Goal: Task Accomplishment & Management: Use online tool/utility

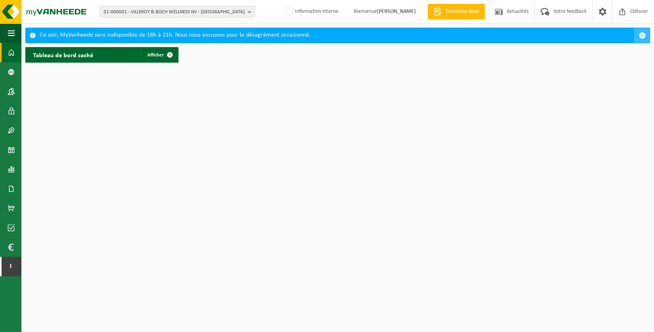
click at [643, 34] on span "button" at bounding box center [642, 35] width 7 height 7
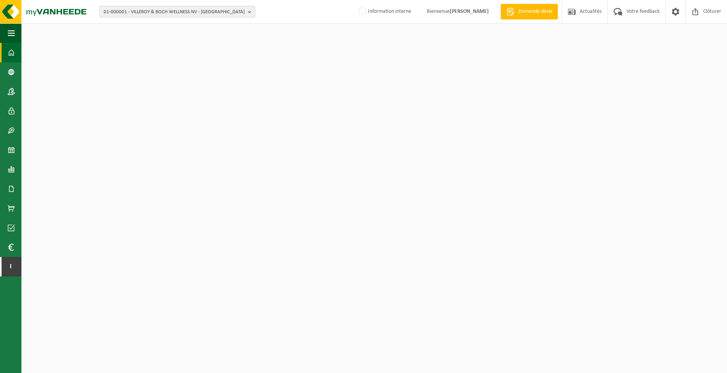
click at [182, 11] on span "01-000001 - VILLEROY & BOCH WELLNESS NV - ROESELARE" at bounding box center [174, 12] width 141 height 12
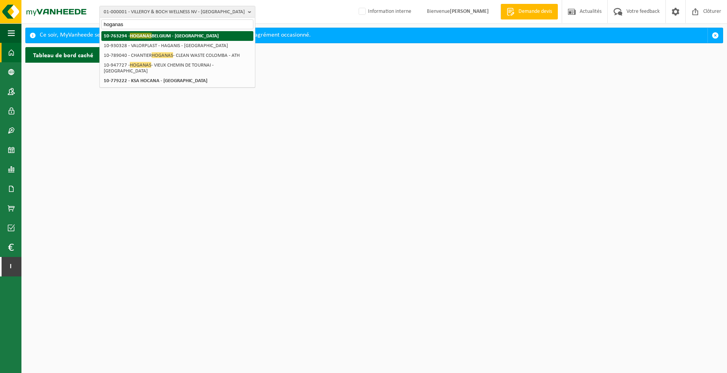
type input "hoganas"
click at [182, 35] on strong "10-763294 - HOGANAS BELGIUM - ATH" at bounding box center [161, 36] width 115 height 6
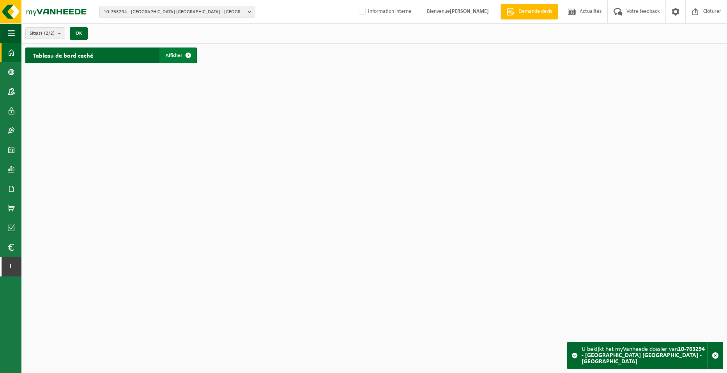
click at [182, 57] on span at bounding box center [188, 56] width 16 height 16
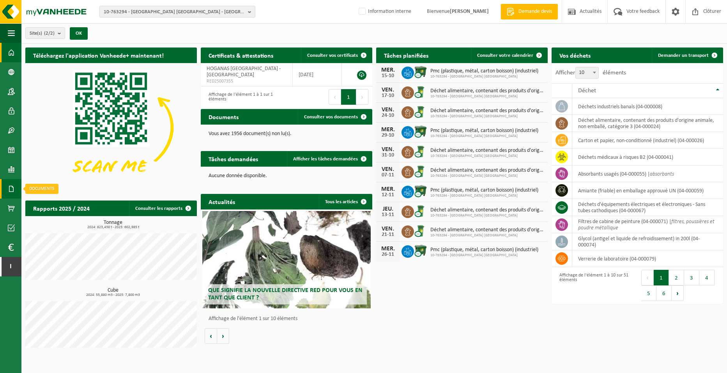
click at [12, 189] on span at bounding box center [11, 188] width 7 height 19
click at [55, 207] on span "Documents" at bounding box center [58, 205] width 26 height 15
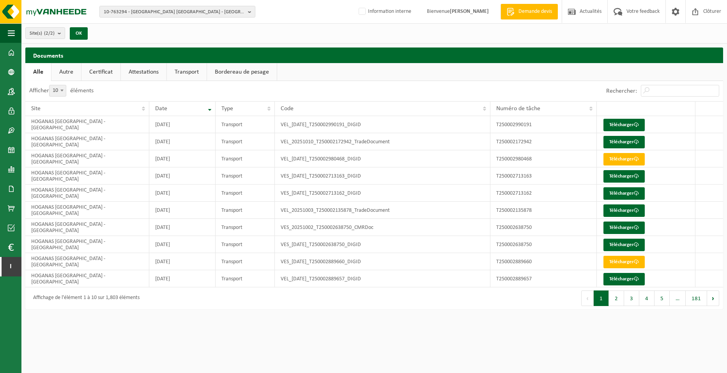
click at [188, 71] on link "Transport" at bounding box center [187, 72] width 40 height 18
click at [632, 126] on link "Télécharger" at bounding box center [623, 125] width 41 height 12
click at [12, 169] on span at bounding box center [11, 169] width 7 height 19
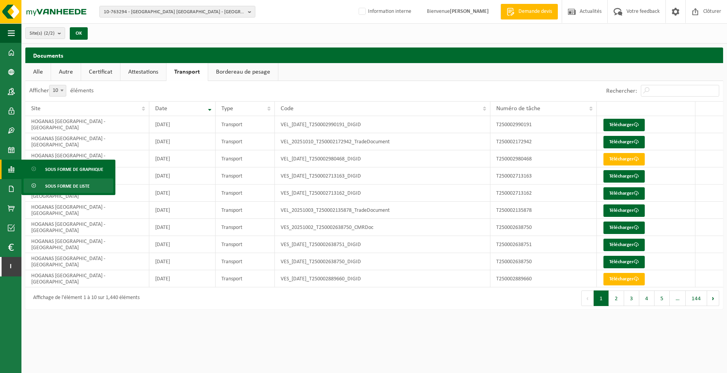
click at [96, 186] on link "Sous forme de liste" at bounding box center [68, 185] width 90 height 15
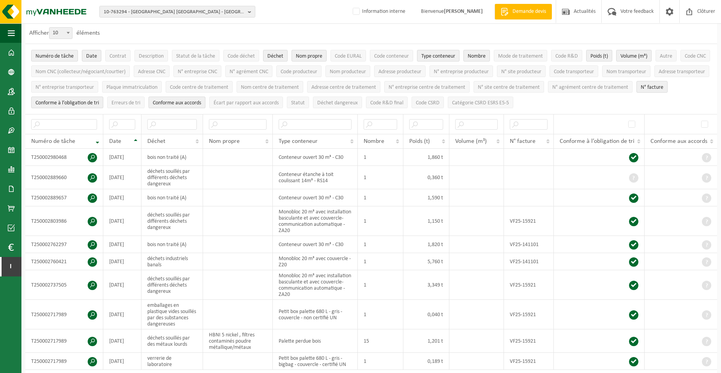
scroll to position [39, 0]
click at [168, 124] on input "text" at bounding box center [171, 125] width 49 height 11
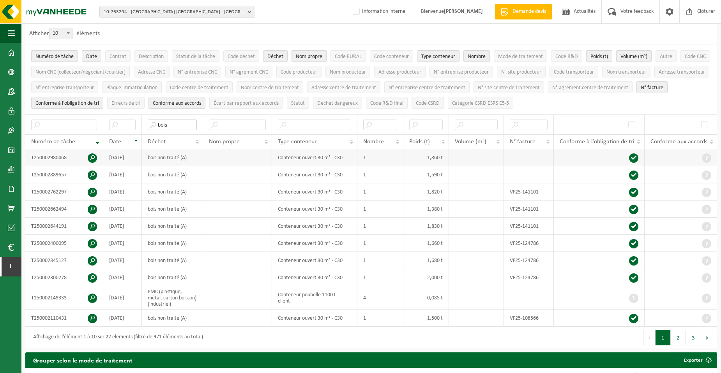
type input "bois"
click at [90, 156] on span at bounding box center [92, 158] width 9 height 9
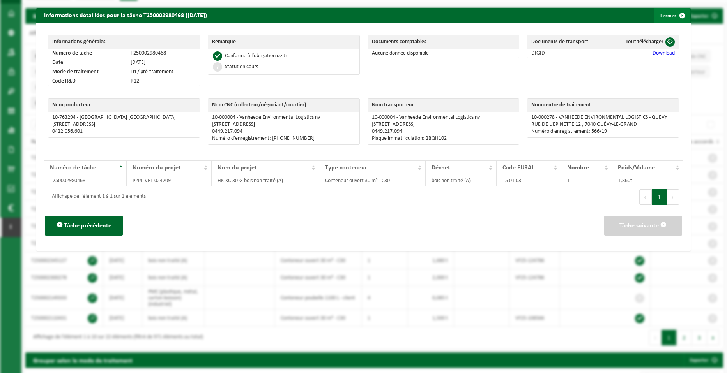
click at [674, 14] on span "button" at bounding box center [682, 16] width 16 height 16
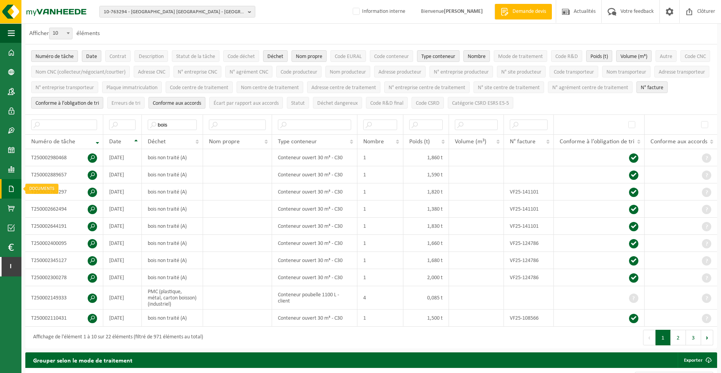
click at [16, 189] on link "Documents" at bounding box center [10, 188] width 21 height 19
click at [68, 202] on span "Documents" at bounding box center [58, 205] width 26 height 15
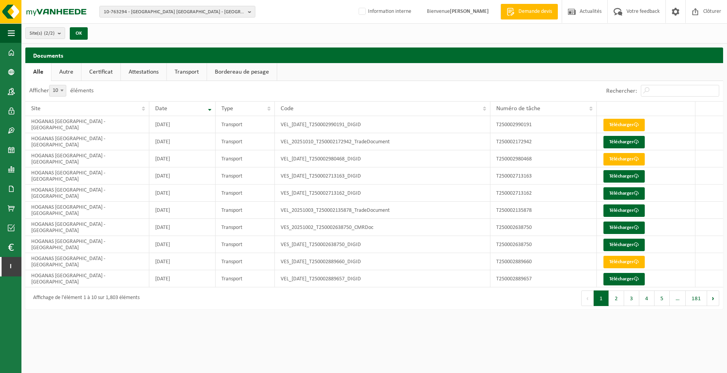
click at [229, 64] on link "Bordereau de pesage" at bounding box center [242, 72] width 70 height 18
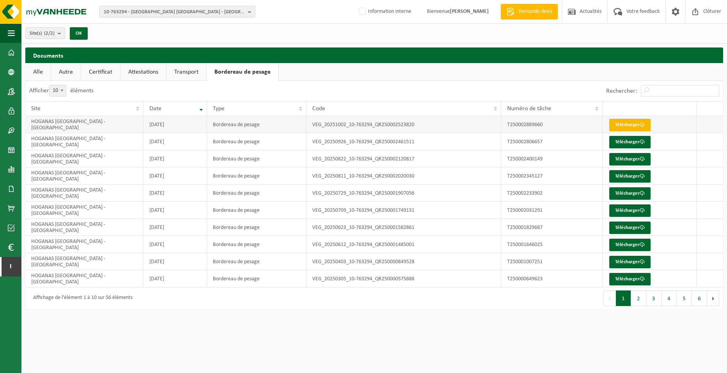
click at [628, 124] on link "Télécharger" at bounding box center [629, 125] width 41 height 12
click at [11, 171] on span at bounding box center [11, 169] width 7 height 19
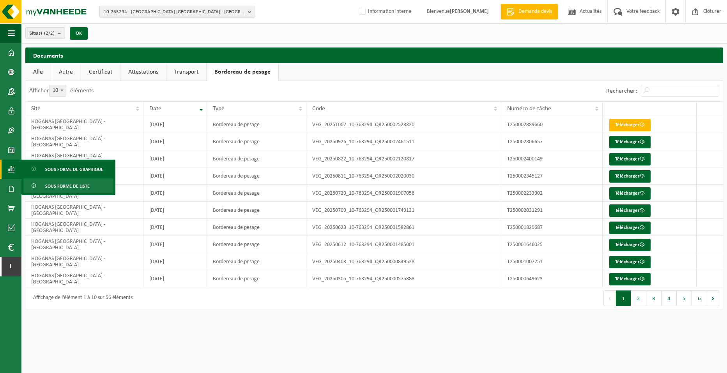
click at [46, 187] on span "Sous forme de liste" at bounding box center [67, 186] width 44 height 15
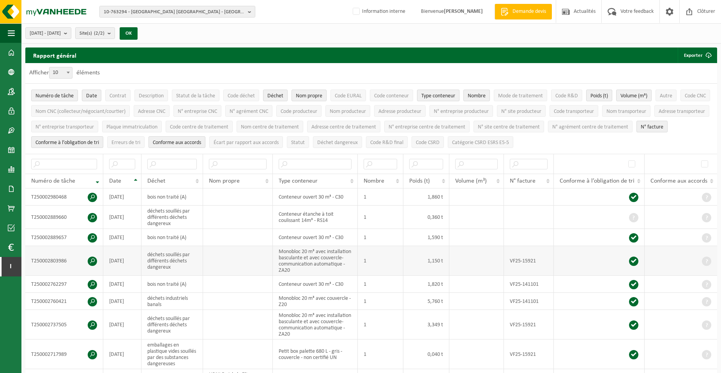
click at [90, 260] on span at bounding box center [92, 261] width 9 height 9
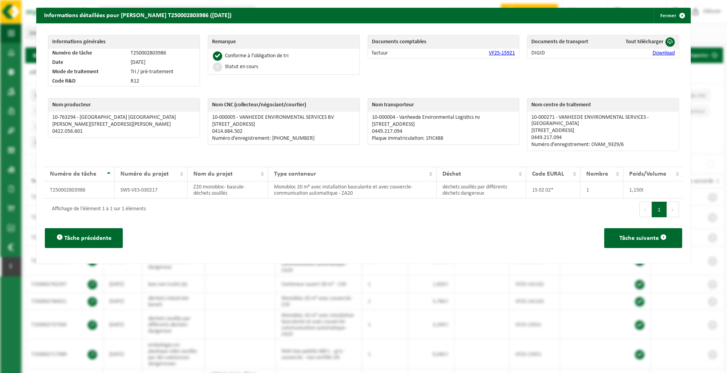
drag, startPoint x: 665, startPoint y: 19, endPoint x: 657, endPoint y: 21, distance: 8.8
click at [665, 19] on button "Fermer" at bounding box center [672, 16] width 36 height 16
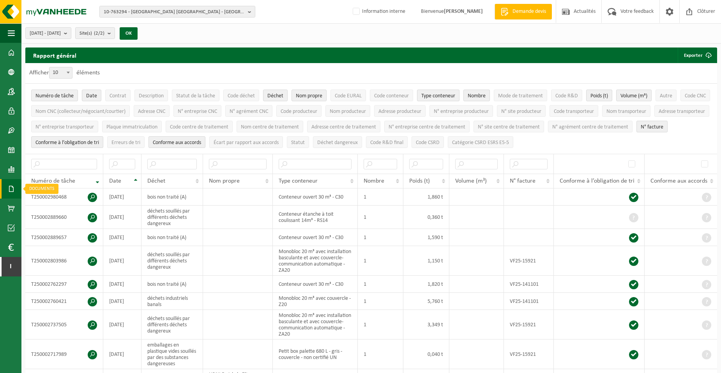
click at [12, 193] on span at bounding box center [11, 188] width 7 height 19
click at [63, 208] on span "Documents" at bounding box center [58, 205] width 26 height 15
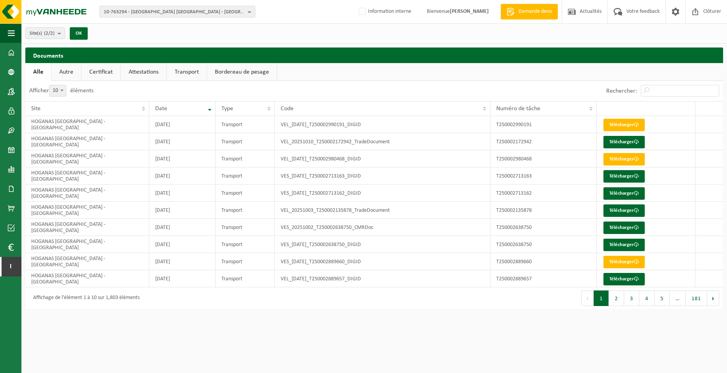
click at [230, 74] on link "Bordereau de pesage" at bounding box center [242, 72] width 70 height 18
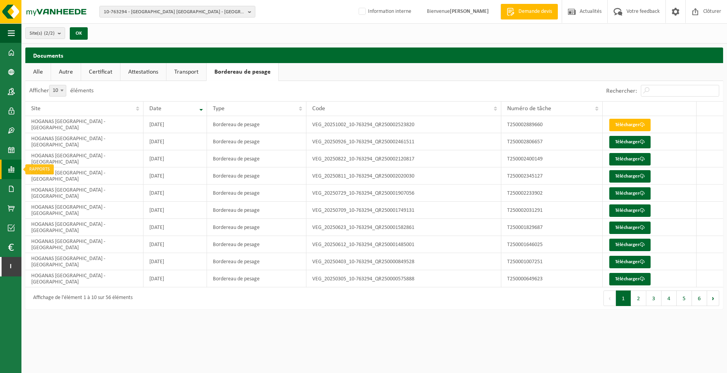
click at [11, 169] on span at bounding box center [11, 169] width 7 height 19
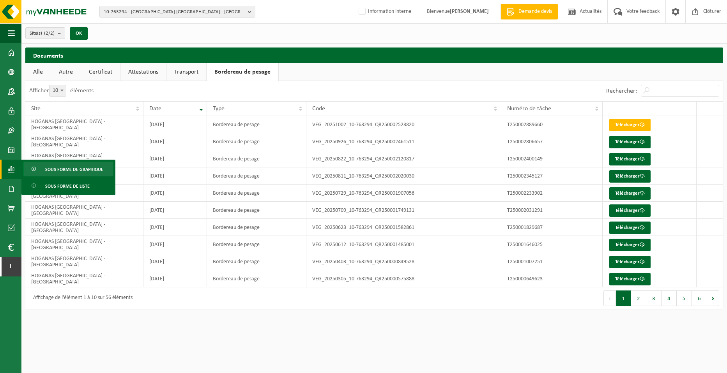
click at [59, 168] on span "Sous forme de graphique" at bounding box center [74, 169] width 58 height 15
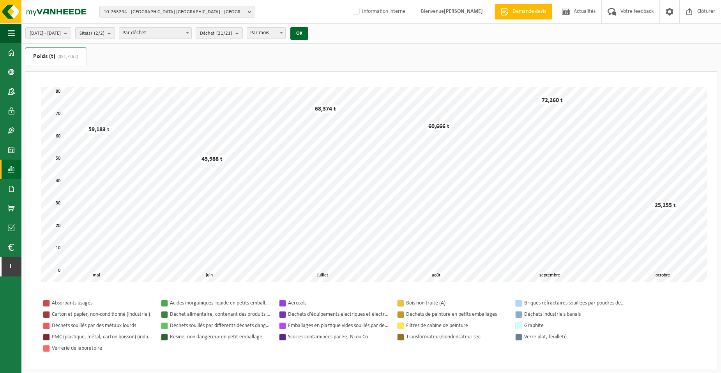
click at [115, 33] on button "Site(s) (2/2)" at bounding box center [95, 33] width 40 height 12
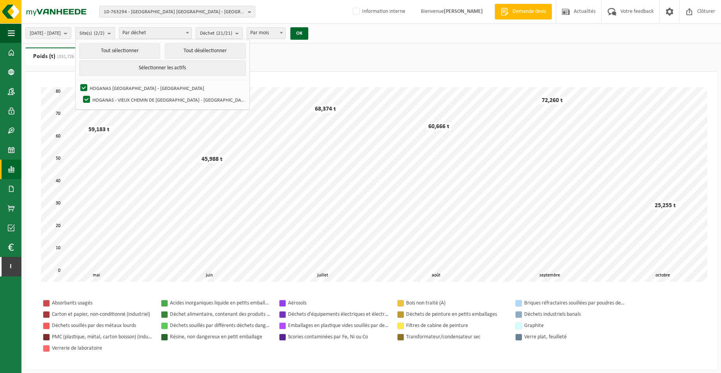
click at [115, 33] on button "Site(s) (2/2)" at bounding box center [95, 33] width 40 height 12
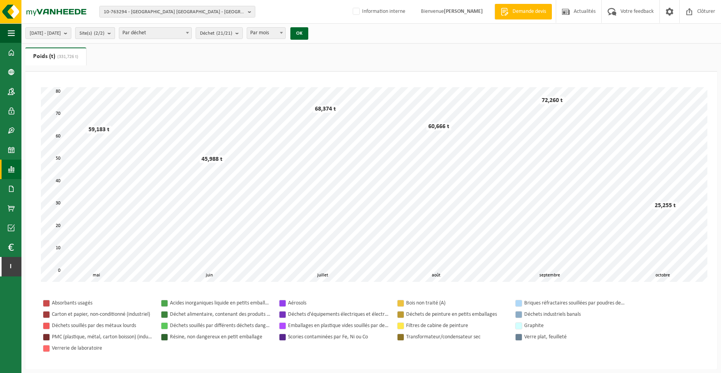
click at [115, 31] on b "submit" at bounding box center [111, 33] width 7 height 11
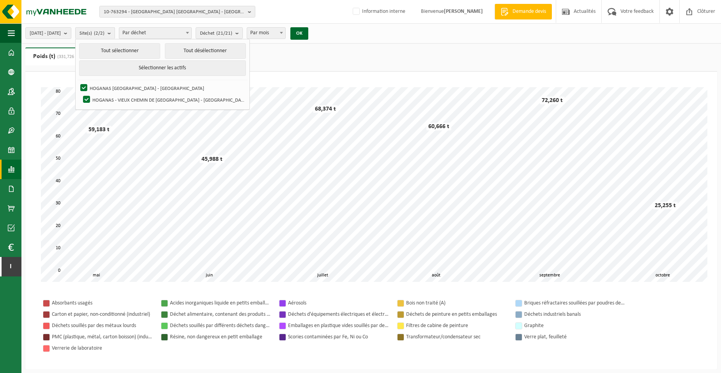
click at [283, 56] on ul "Poids (t) (331,726 t) Volume (m³)" at bounding box center [371, 60] width 692 height 24
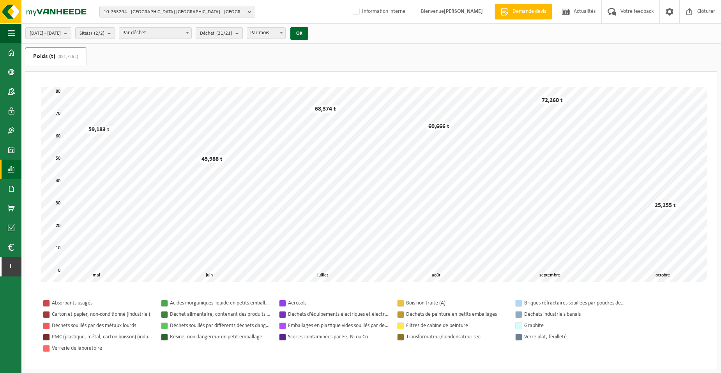
click at [61, 34] on span "2025-05-01 - 2025-10-14" at bounding box center [45, 34] width 31 height 12
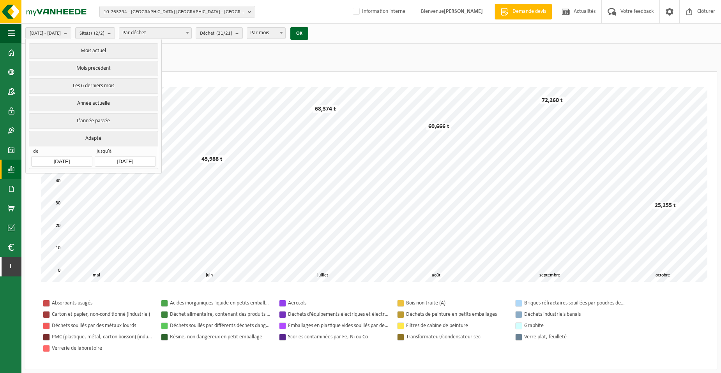
click at [317, 36] on div "2025-05-01 - 2025-10-14 Mois actuel Mois précédent Les 6 derniers mois Année ac…" at bounding box center [168, 33] width 295 height 17
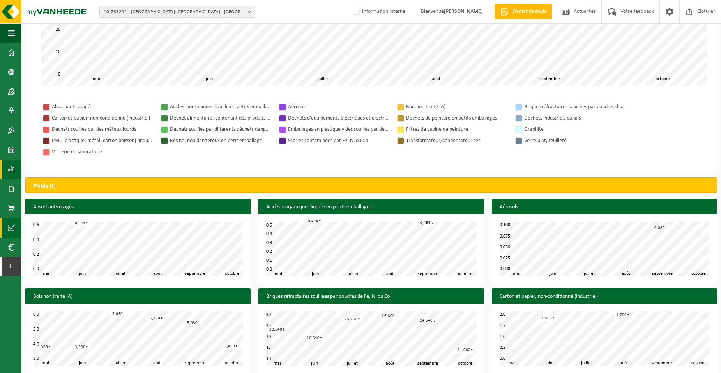
scroll to position [196, 0]
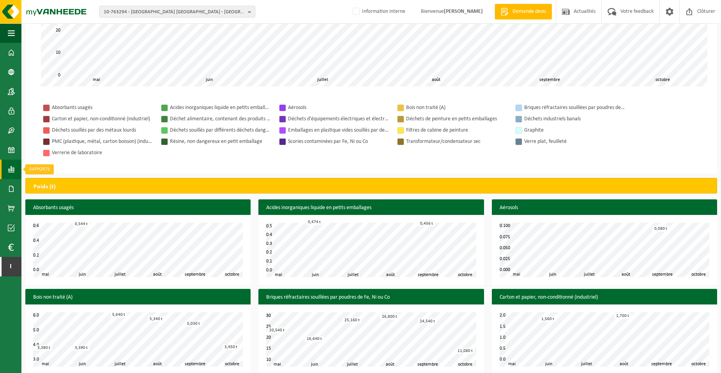
drag, startPoint x: 11, startPoint y: 168, endPoint x: 18, endPoint y: 169, distance: 7.8
click at [11, 168] on span at bounding box center [11, 169] width 7 height 19
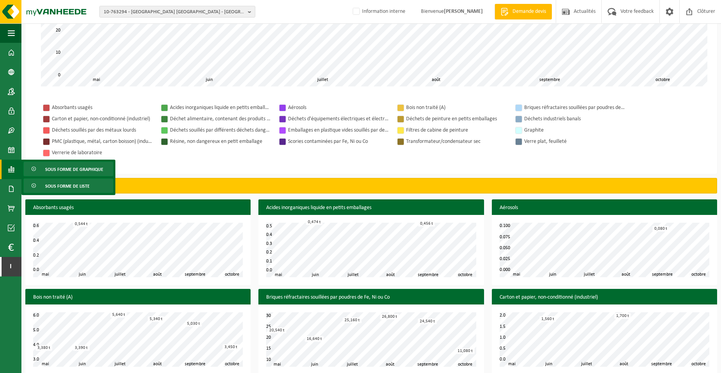
click at [62, 186] on span "Sous forme de liste" at bounding box center [67, 186] width 44 height 15
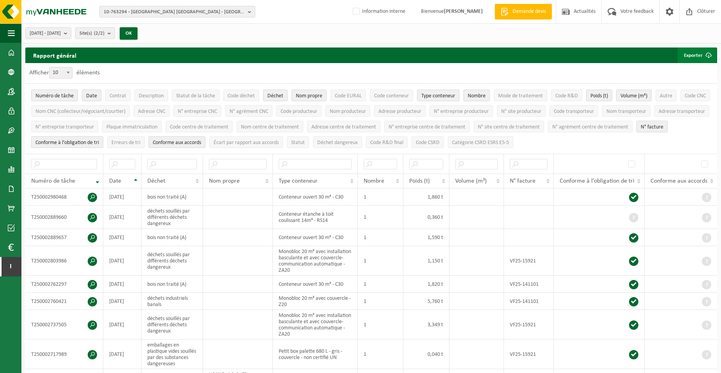
click at [689, 55] on button "Exporter" at bounding box center [697, 56] width 39 height 16
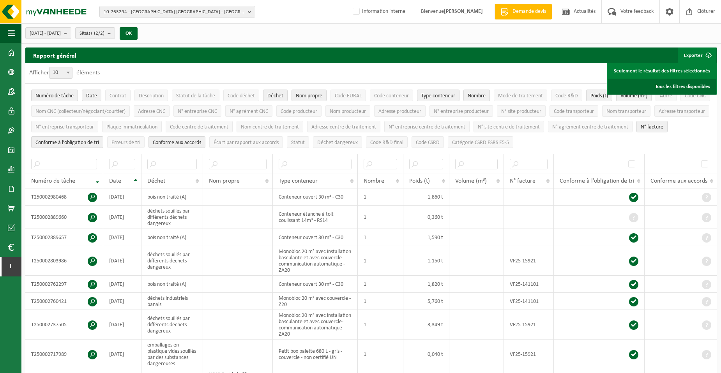
click at [685, 83] on link "Tous les filtres disponibles" at bounding box center [662, 87] width 108 height 16
click at [14, 187] on span at bounding box center [11, 188] width 7 height 19
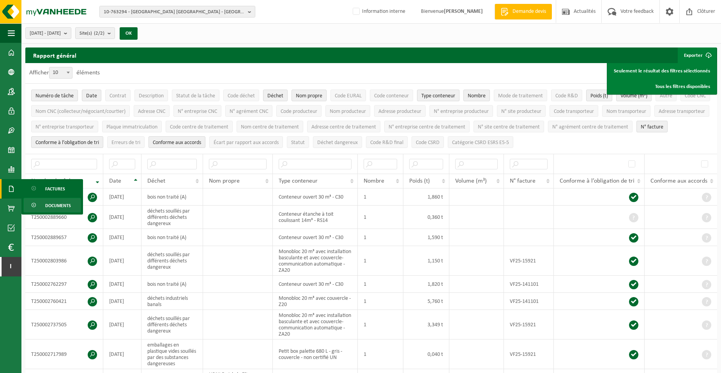
click at [34, 201] on span at bounding box center [34, 205] width 6 height 15
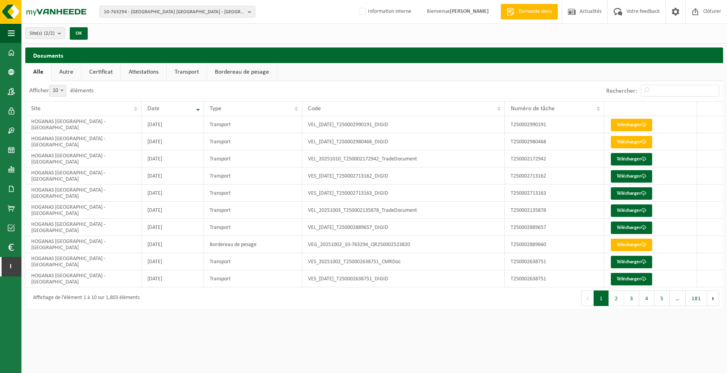
click at [99, 78] on link "Certificat" at bounding box center [100, 72] width 39 height 18
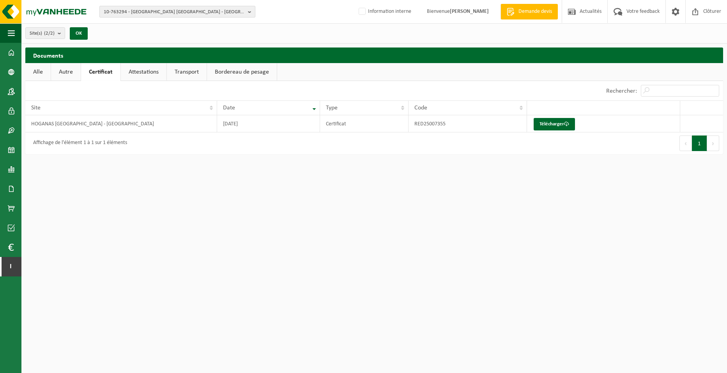
click at [169, 16] on span "10-763294 - [GEOGRAPHIC_DATA] [GEOGRAPHIC_DATA] - [GEOGRAPHIC_DATA]" at bounding box center [174, 12] width 141 height 12
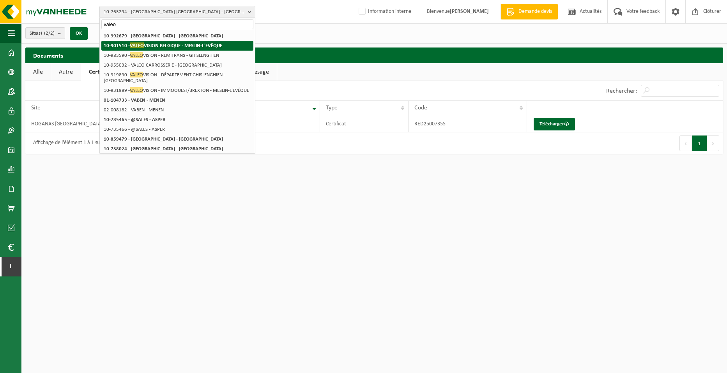
type input "valeo"
click at [172, 45] on strong "10-901510 - VALEO VISION BELGIQUE - MESLIN-L'EVÊQUE" at bounding box center [163, 45] width 118 height 6
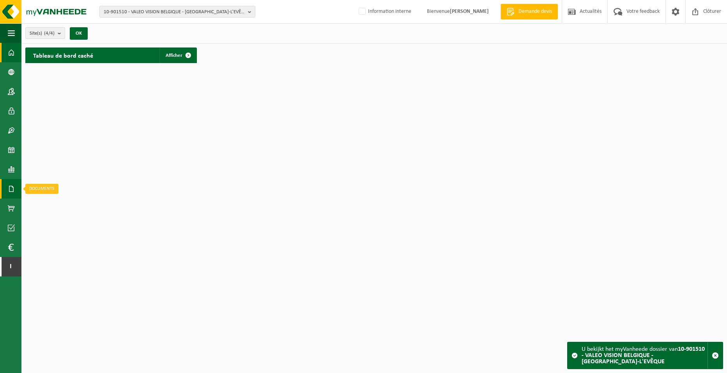
click at [12, 192] on span at bounding box center [11, 188] width 7 height 19
click at [62, 208] on span "Documents" at bounding box center [58, 205] width 26 height 15
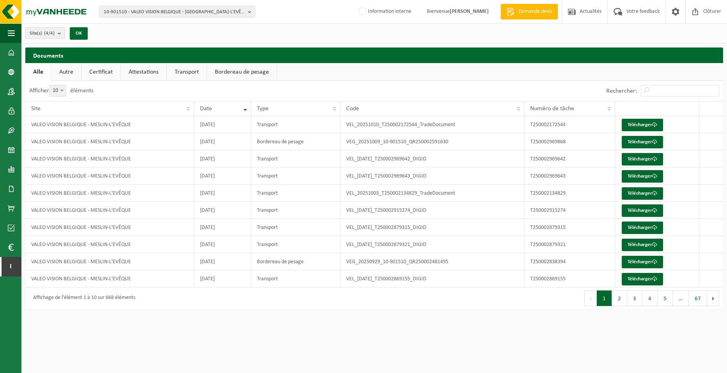
click at [109, 72] on link "Certificat" at bounding box center [100, 72] width 39 height 18
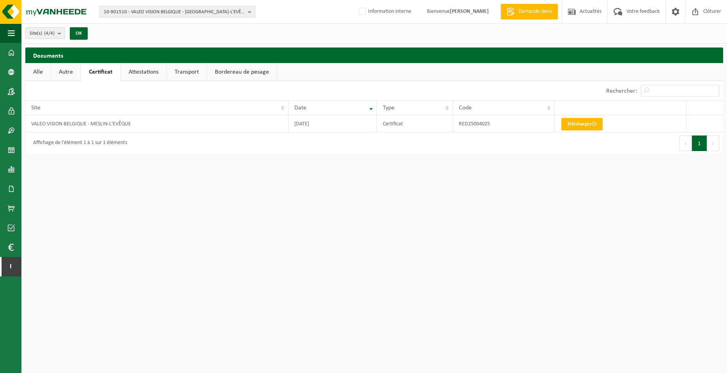
click at [172, 11] on span "10-901510 - VALEO VISION BELGIQUE - MESLIN-L'EVÊQUE" at bounding box center [174, 12] width 141 height 12
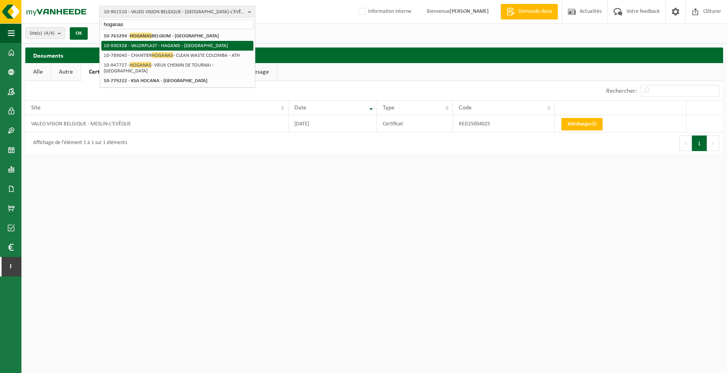
type input "hoganas"
click at [179, 41] on li "10-930328 - VALORPLAST - HAGANIS - [GEOGRAPHIC_DATA]" at bounding box center [177, 46] width 152 height 10
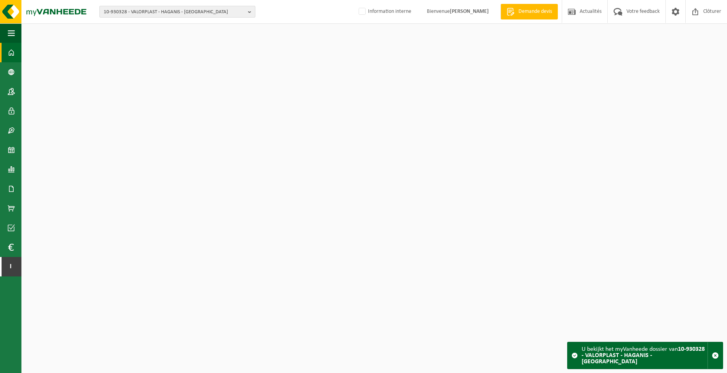
click at [178, 14] on span "10-930328 - VALORPLAST - HAGANIS - [GEOGRAPHIC_DATA]" at bounding box center [174, 12] width 141 height 12
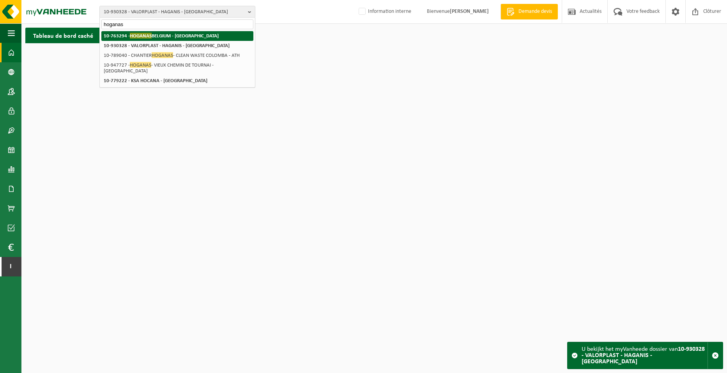
type input "hoganas"
click at [173, 35] on strong "10-763294 - HOGANAS BELGIUM - ATH" at bounding box center [161, 36] width 115 height 6
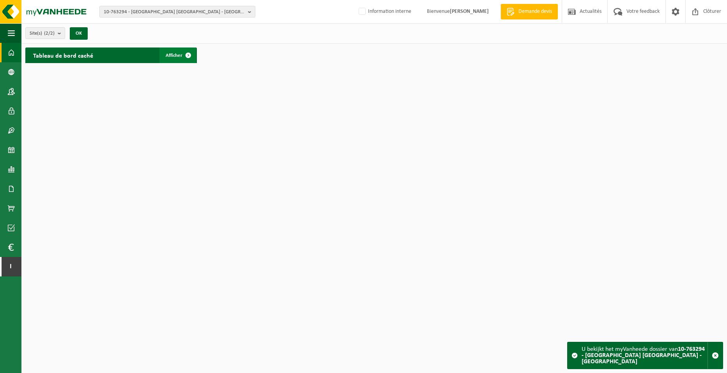
click at [185, 51] on span at bounding box center [188, 56] width 16 height 16
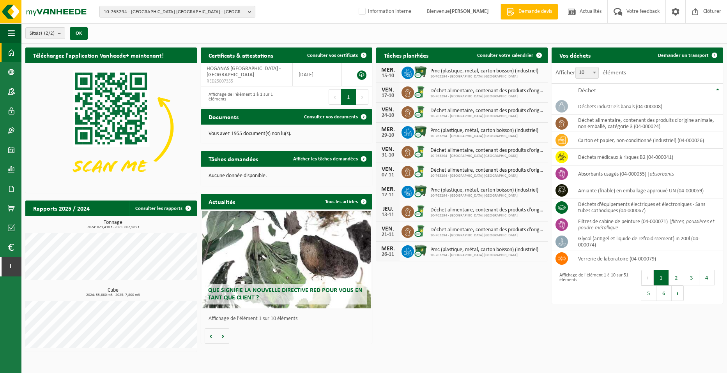
click at [172, 12] on span "10-763294 - HOGANAS BELGIUM - ATH" at bounding box center [174, 12] width 141 height 12
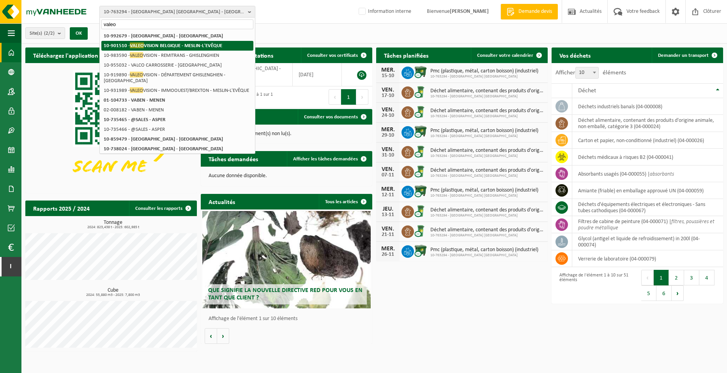
type input "valeo"
click at [191, 47] on strong "10-901510 - VALEO VISION BELGIQUE - MESLIN-L'EVÊQUE" at bounding box center [163, 45] width 118 height 6
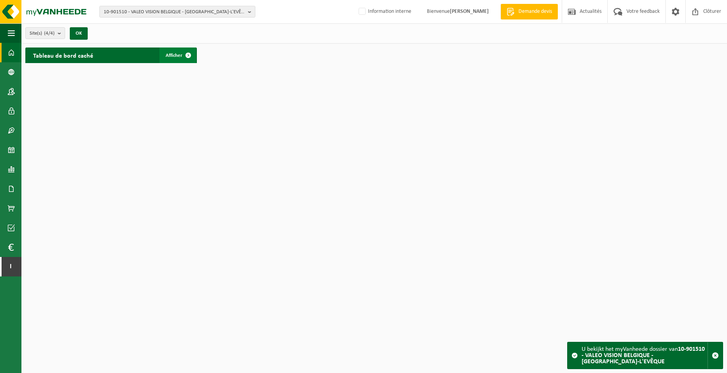
click at [189, 53] on span at bounding box center [188, 56] width 16 height 16
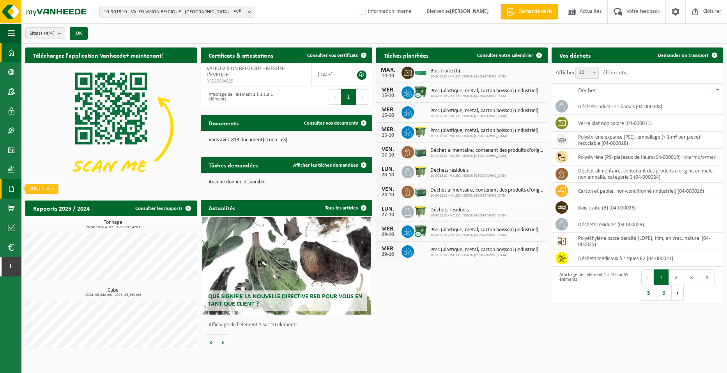
click at [12, 189] on span at bounding box center [11, 188] width 7 height 19
click at [58, 188] on span "Factures" at bounding box center [55, 189] width 20 height 15
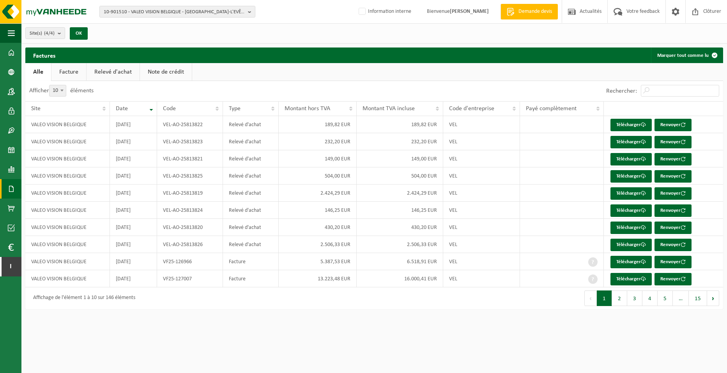
click at [117, 76] on link "Relevé d'achat" at bounding box center [112, 72] width 53 height 18
click at [620, 123] on link "Télécharger" at bounding box center [630, 125] width 41 height 12
click at [9, 249] on span at bounding box center [11, 247] width 6 height 19
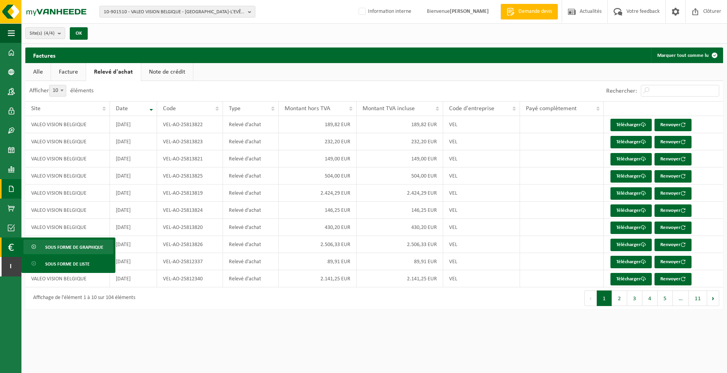
click at [55, 247] on span "Sous forme de graphique" at bounding box center [74, 247] width 58 height 15
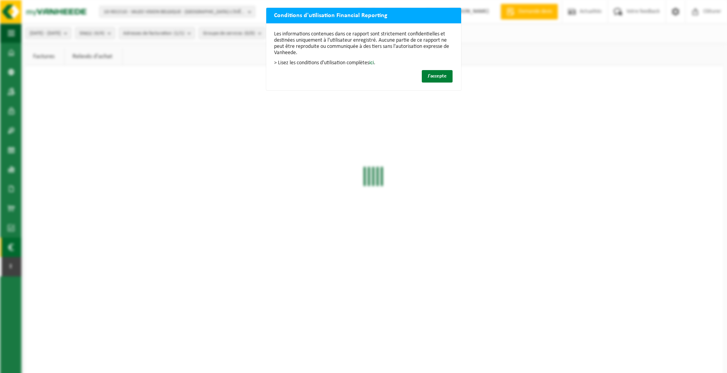
click at [432, 74] on span "J'accepte" at bounding box center [436, 76] width 19 height 5
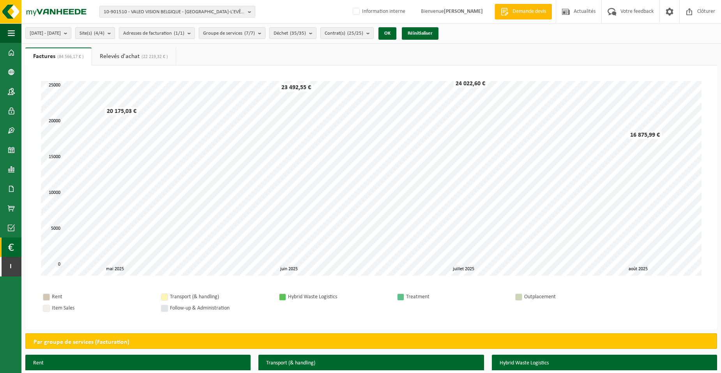
click at [115, 35] on b "submit" at bounding box center [111, 33] width 7 height 11
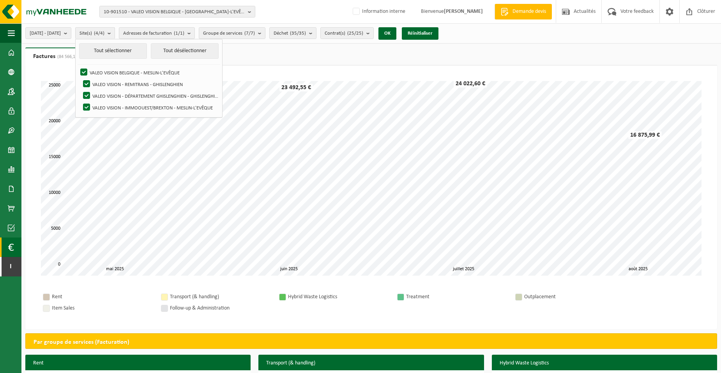
click at [293, 51] on ul "Factures (84 566,17 € ) Relevés d'achat (22 219,32 € )" at bounding box center [371, 57] width 692 height 18
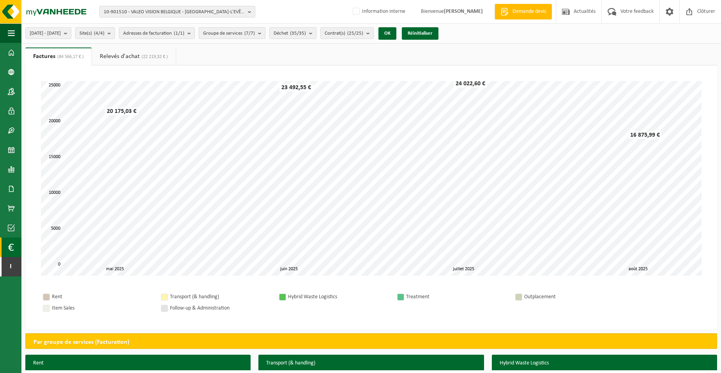
click at [255, 34] on span "Groupe de services (7/7)" at bounding box center [229, 34] width 52 height 12
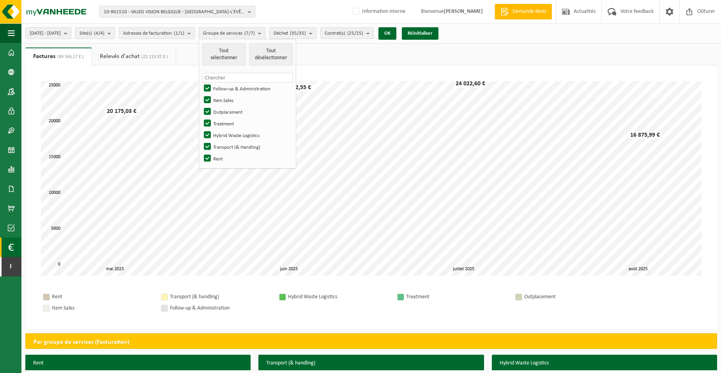
click at [337, 59] on ul "Factures (84 566,17 € ) Relevés d'achat (22 219,32 € )" at bounding box center [371, 57] width 692 height 18
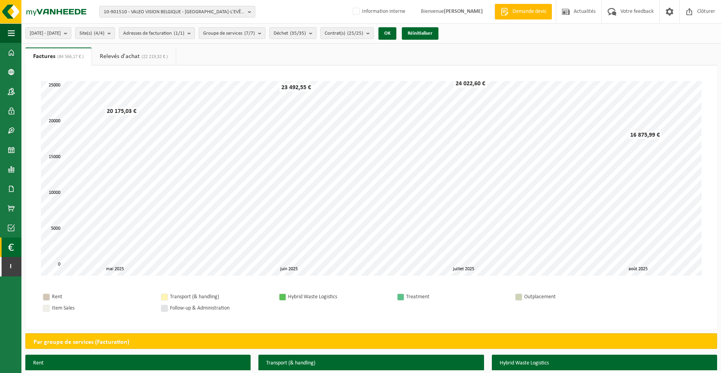
click at [143, 55] on span "(22 219,32 € )" at bounding box center [153, 57] width 28 height 5
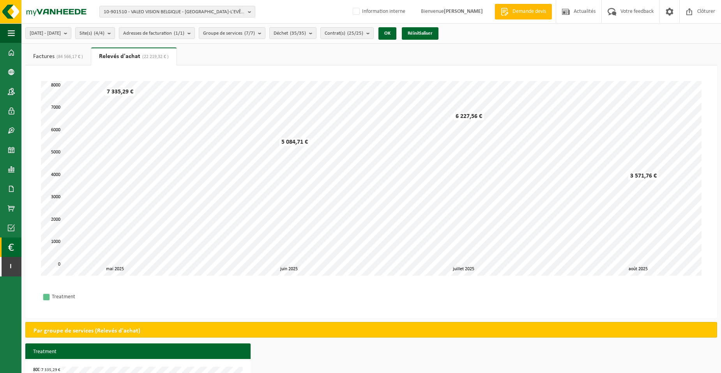
click at [64, 60] on link "Factures (84 566,17 € )" at bounding box center [57, 57] width 65 height 18
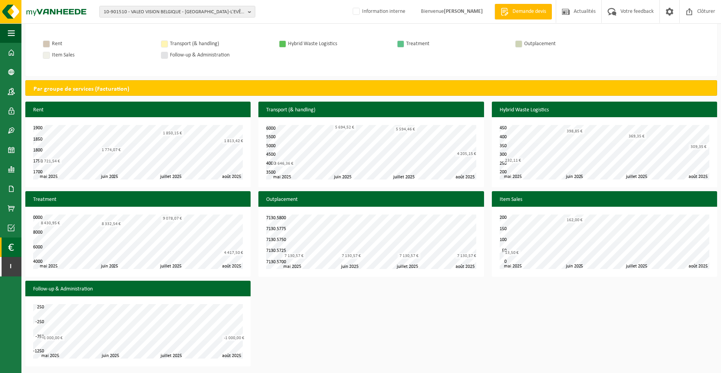
scroll to position [254, 0]
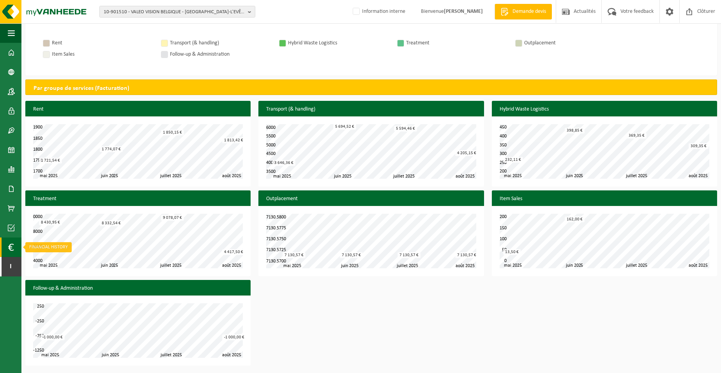
click at [15, 250] on link "Financial History" at bounding box center [10, 247] width 21 height 19
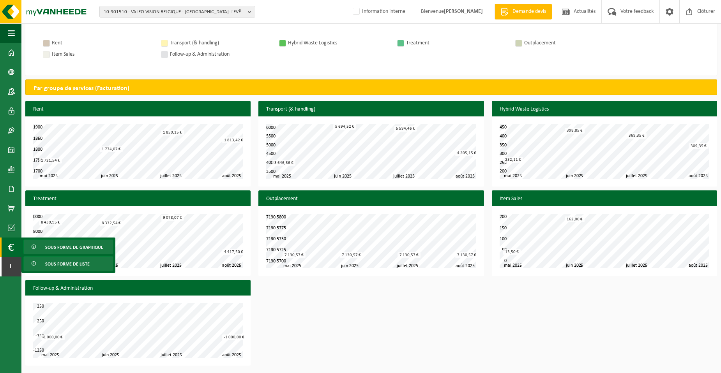
click at [49, 262] on span "Sous forme de liste" at bounding box center [67, 264] width 44 height 15
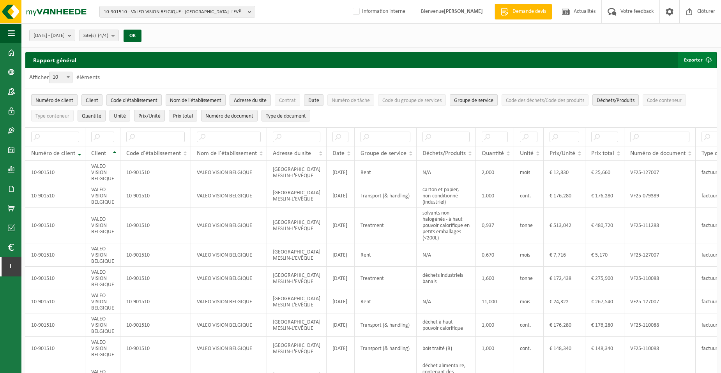
click at [708, 53] on span "button" at bounding box center [709, 60] width 16 height 16
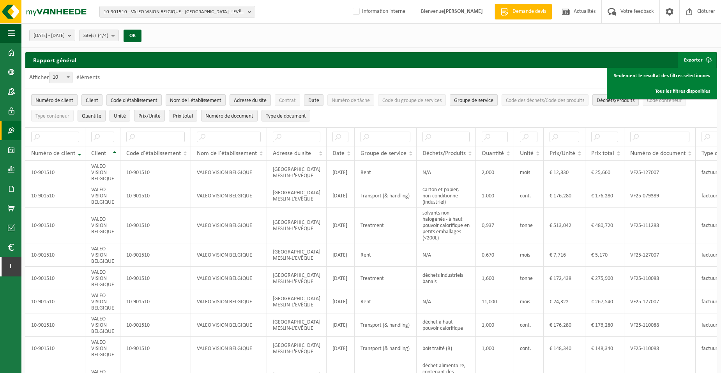
click at [12, 129] on span at bounding box center [11, 130] width 7 height 19
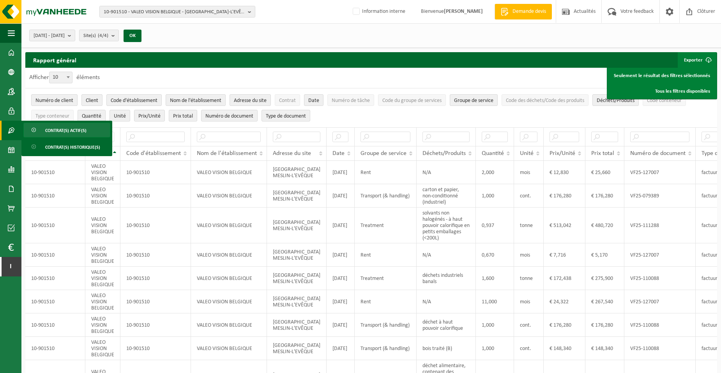
click at [75, 128] on span "Contrat(s) actif(s)" at bounding box center [65, 130] width 41 height 15
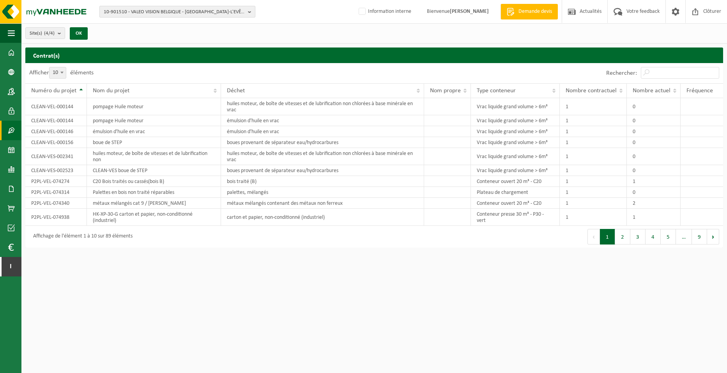
click at [149, 11] on span "10-901510 - VALEO VISION BELGIQUE - MESLIN-L'EVÊQUE" at bounding box center [174, 12] width 141 height 12
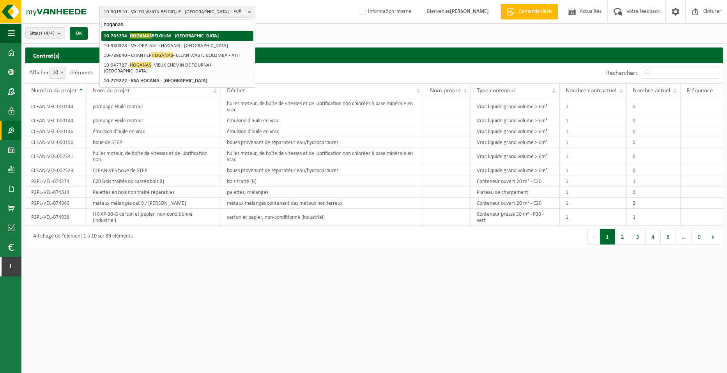
type input "hoganas"
click at [162, 37] on strong "10-763294 - HOGANAS BELGIUM - ATH" at bounding box center [161, 36] width 115 height 6
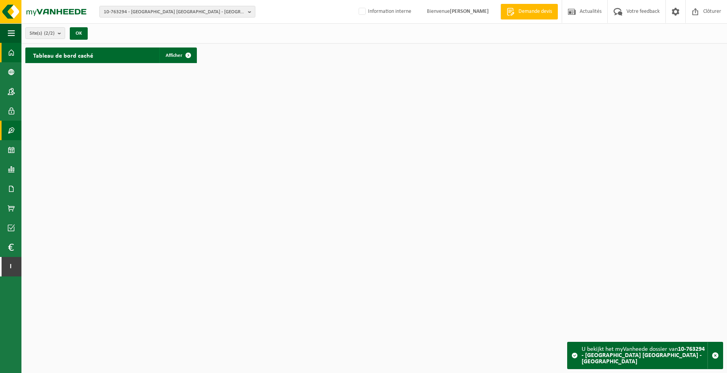
click at [10, 126] on span at bounding box center [11, 130] width 7 height 19
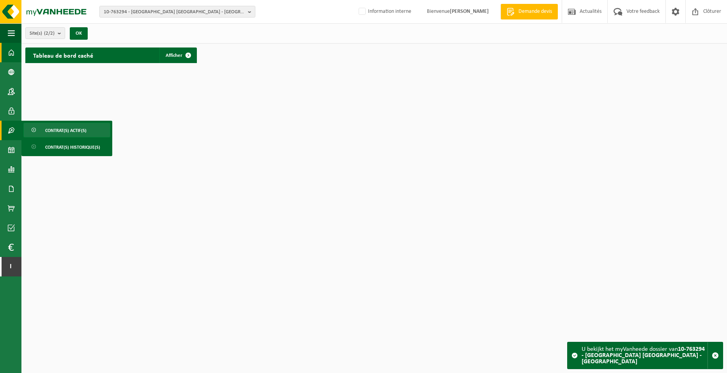
click at [69, 129] on span "Contrat(s) actif(s)" at bounding box center [65, 130] width 41 height 15
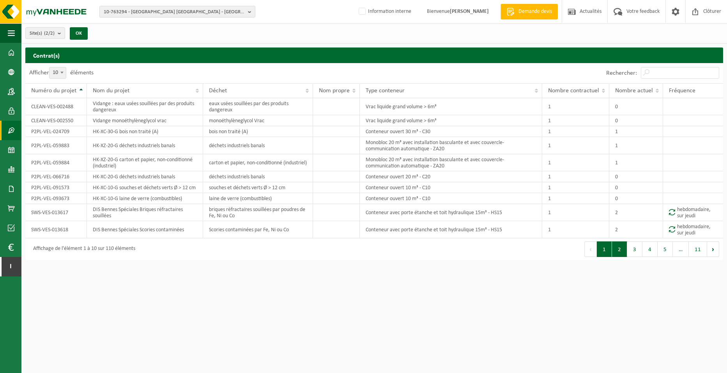
click at [615, 256] on button "2" at bounding box center [619, 250] width 15 height 16
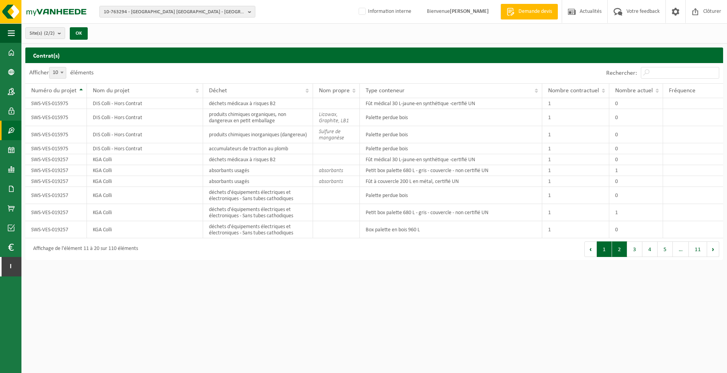
click at [607, 250] on button "1" at bounding box center [604, 250] width 15 height 16
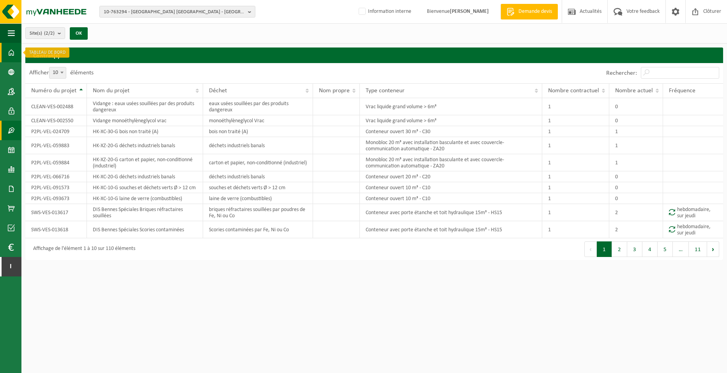
click at [7, 53] on link "Tableau de bord" at bounding box center [10, 52] width 21 height 19
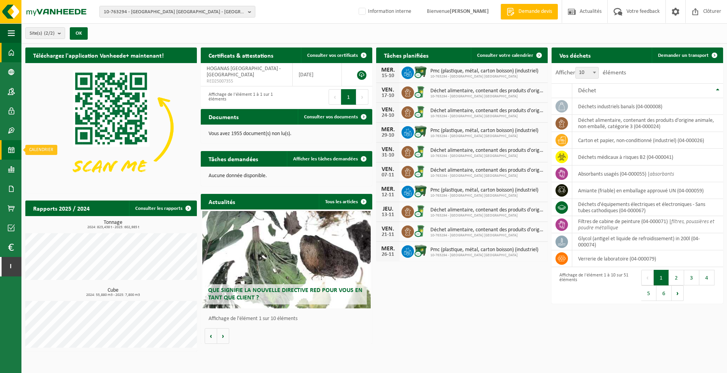
click at [16, 150] on link "Calendrier" at bounding box center [10, 149] width 21 height 19
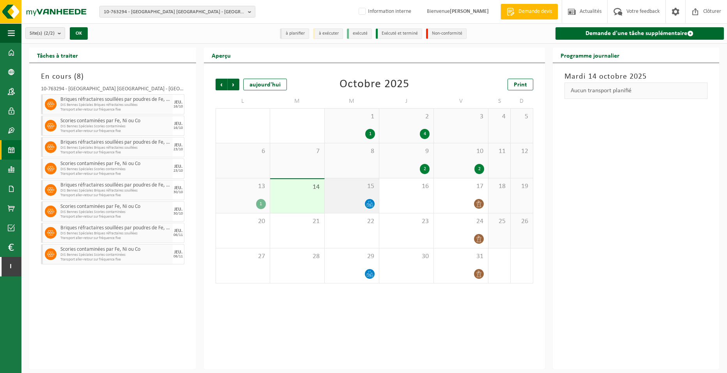
click at [369, 203] on icon at bounding box center [369, 203] width 3 height 4
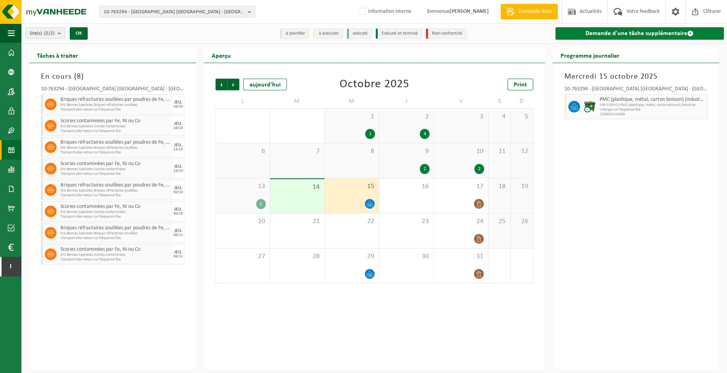
click at [644, 35] on link "Demande d'une tâche supplémentaire" at bounding box center [639, 33] width 169 height 12
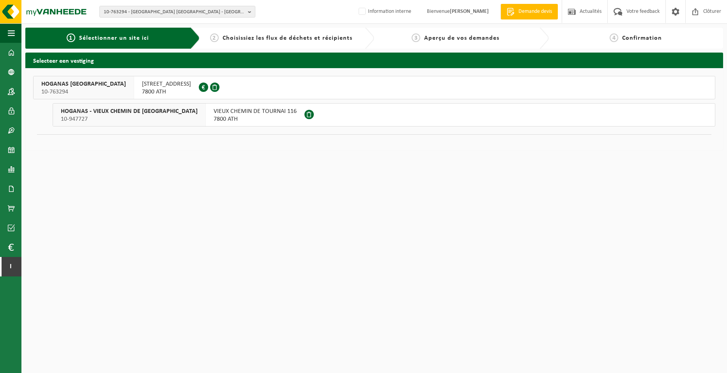
click at [214, 115] on span "VIEUX CHEMIN DE TOURNAI 116" at bounding box center [255, 112] width 83 height 8
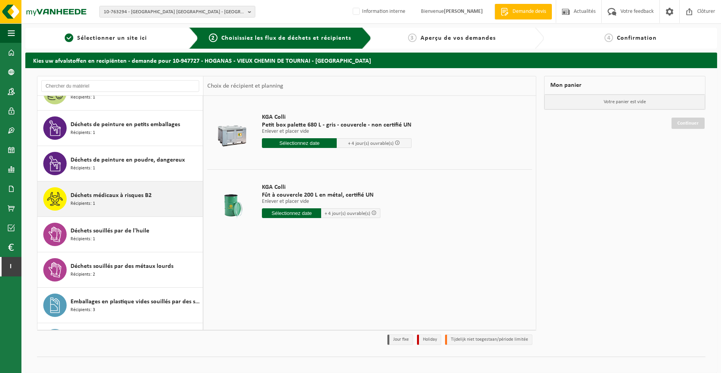
click at [101, 199] on span "Déchets médicaux à risques B2" at bounding box center [111, 195] width 81 height 9
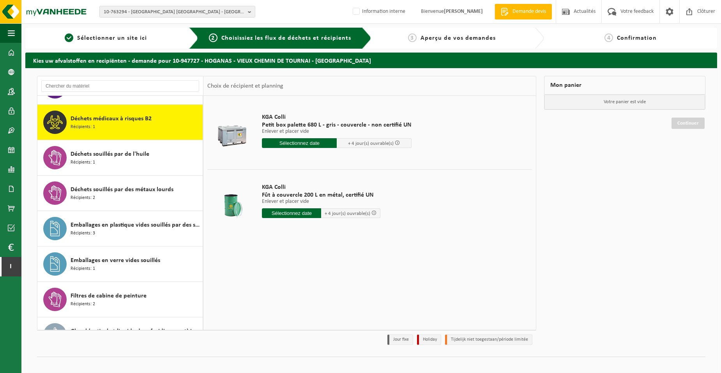
scroll to position [355, 0]
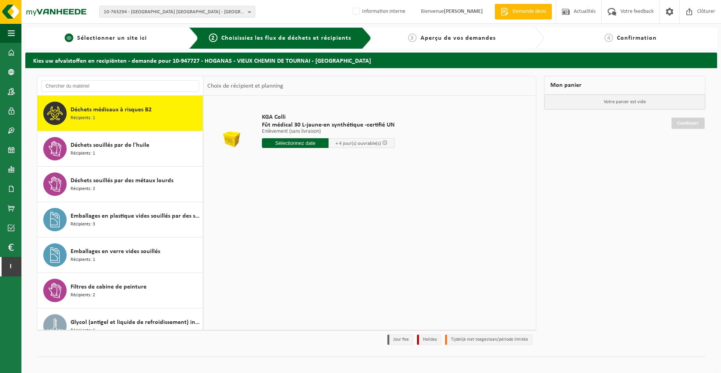
click at [96, 33] on div "1 Sélectionner un site ici" at bounding box center [111, 38] width 173 height 21
click at [93, 37] on span "Sélectionner un site ici" at bounding box center [112, 38] width 70 height 6
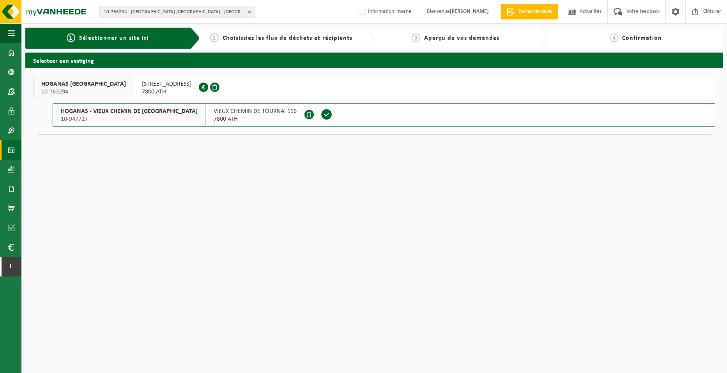
click at [7, 149] on link "Calendrier" at bounding box center [10, 149] width 21 height 19
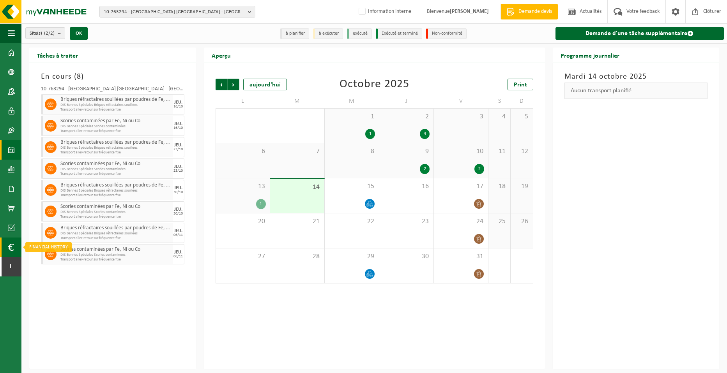
click at [14, 248] on link "Financial History" at bounding box center [10, 247] width 21 height 19
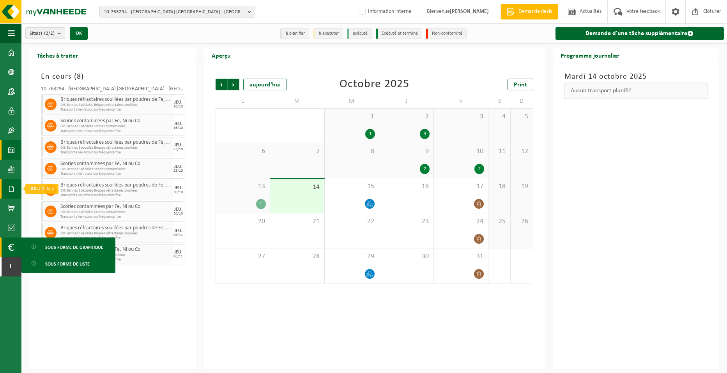
click at [12, 189] on span at bounding box center [11, 188] width 7 height 19
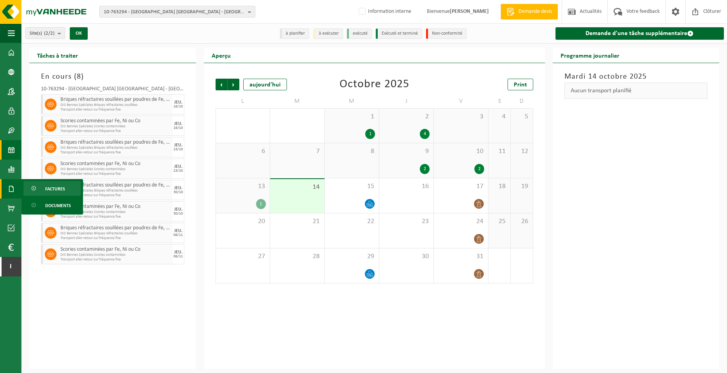
click at [39, 189] on link "Factures" at bounding box center [52, 188] width 58 height 15
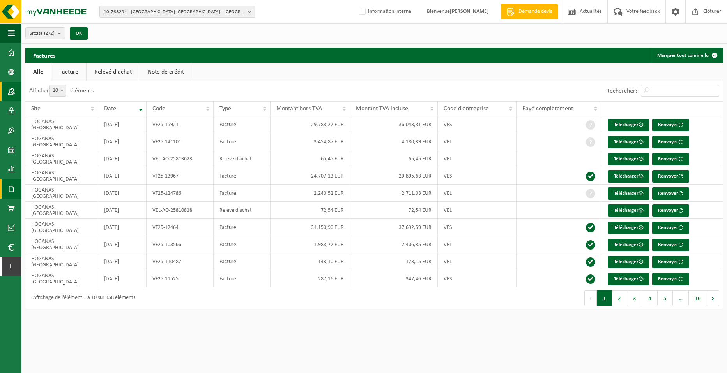
click at [16, 92] on link "Contacts" at bounding box center [10, 91] width 21 height 19
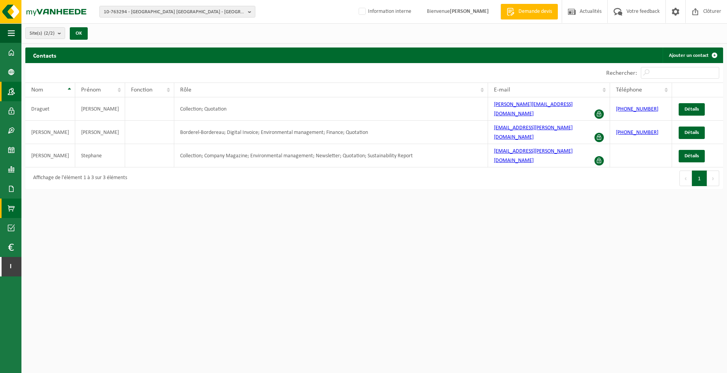
click at [7, 208] on link "Boutique en ligne" at bounding box center [10, 208] width 21 height 19
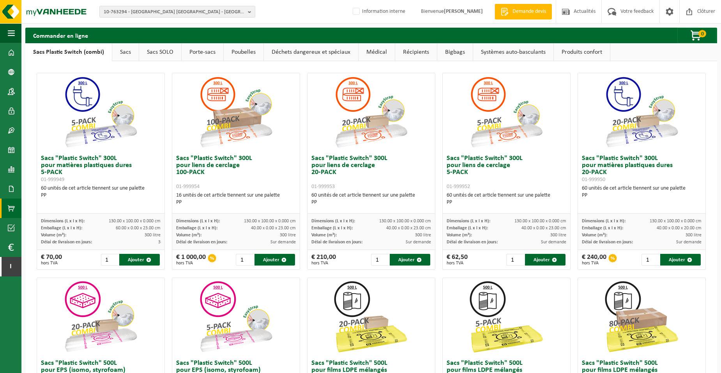
click at [409, 53] on link "Récipients" at bounding box center [416, 52] width 42 height 18
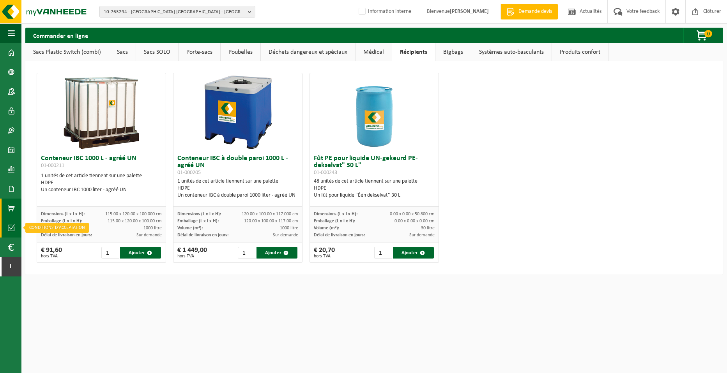
click at [9, 231] on span at bounding box center [11, 227] width 7 height 19
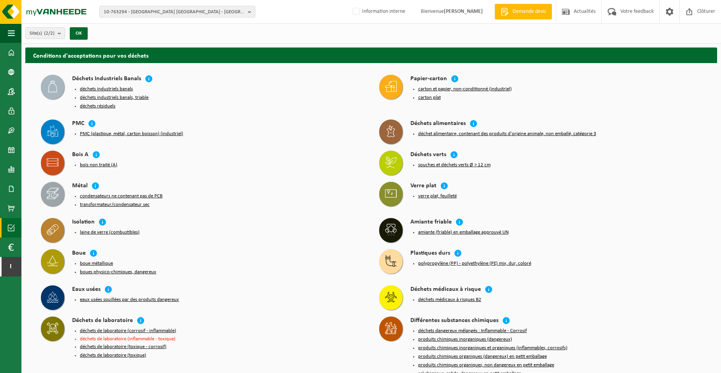
click at [472, 87] on button "carton et papier, non-conditionné (industriel)" at bounding box center [465, 89] width 94 height 6
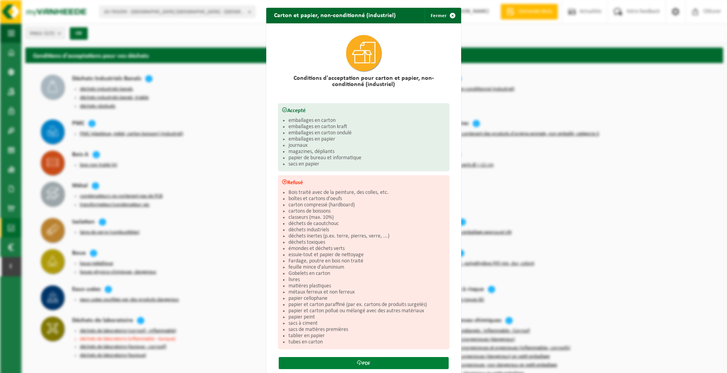
click at [375, 358] on link "PDF" at bounding box center [364, 363] width 170 height 12
click at [254, 80] on div "Carton et papier, non-conditionné (industriel) Fermer Conditions d'acceptation …" at bounding box center [363, 186] width 727 height 373
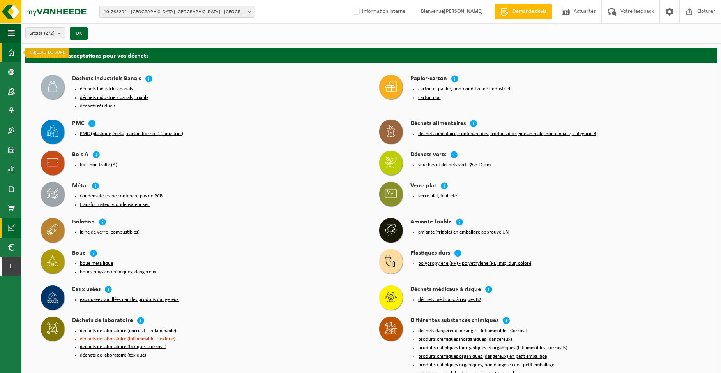
click at [12, 49] on span at bounding box center [11, 52] width 7 height 19
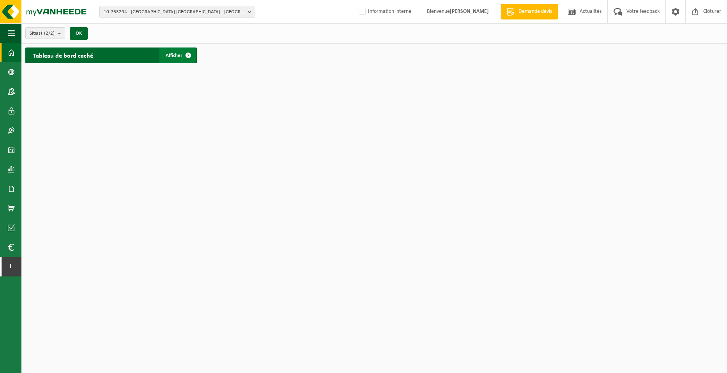
click at [175, 55] on span "Afficher" at bounding box center [174, 55] width 17 height 5
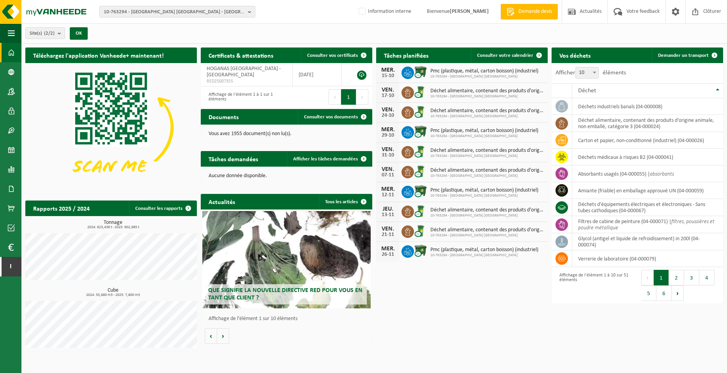
click at [530, 10] on span "Demande devis" at bounding box center [534, 12] width 37 height 8
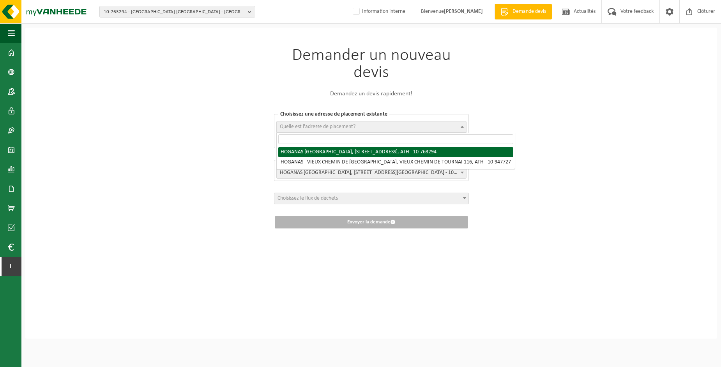
click at [447, 130] on span "Quelle est l'adresse de placement?" at bounding box center [371, 127] width 189 height 11
click at [624, 124] on div "Demander un nouveau devis Demandez un devis rapidement! Choisissez une adresse …" at bounding box center [371, 183] width 692 height 311
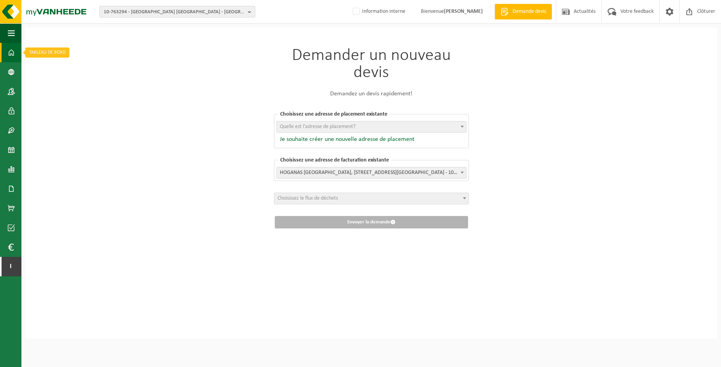
click at [11, 57] on span at bounding box center [11, 52] width 7 height 19
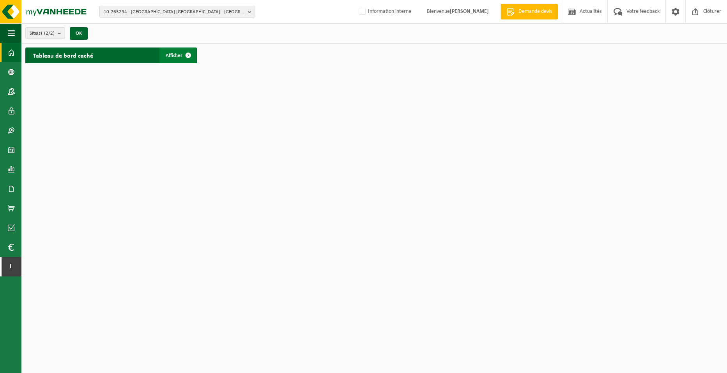
click at [165, 54] on link "Afficher" at bounding box center [177, 56] width 37 height 16
click at [585, 11] on span "Actualités" at bounding box center [590, 11] width 26 height 23
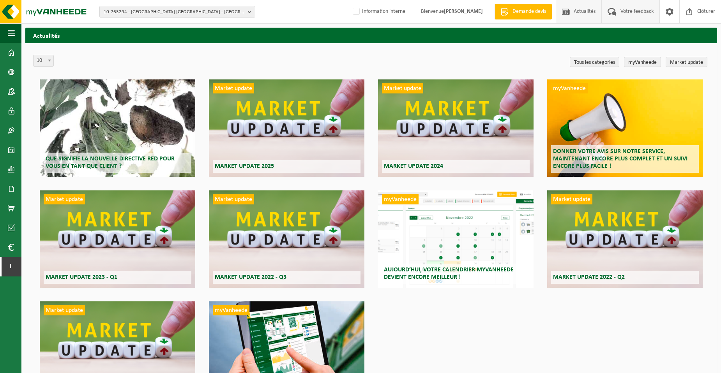
click at [636, 15] on span "Votre feedback" at bounding box center [636, 11] width 37 height 23
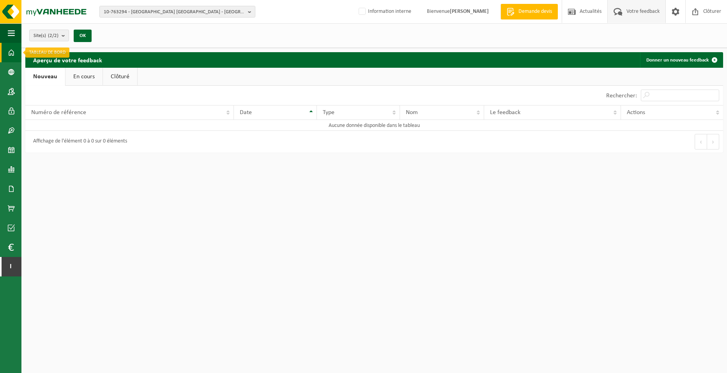
click at [12, 50] on span at bounding box center [11, 52] width 7 height 19
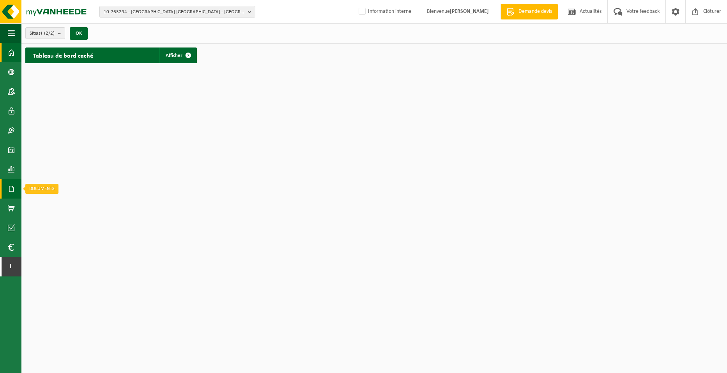
click at [11, 190] on span at bounding box center [11, 188] width 7 height 19
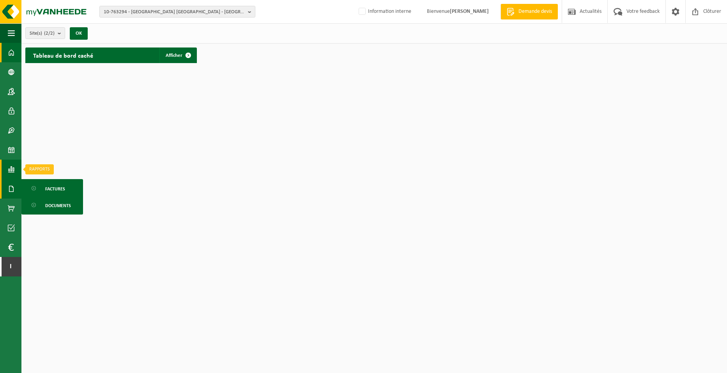
click at [8, 167] on span at bounding box center [11, 169] width 7 height 19
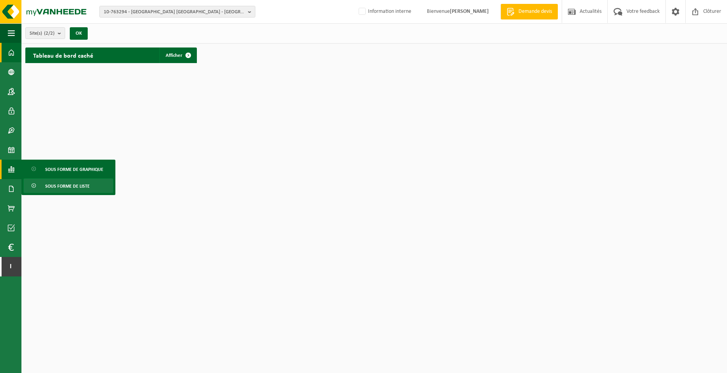
click at [57, 189] on span "Sous forme de liste" at bounding box center [67, 186] width 44 height 15
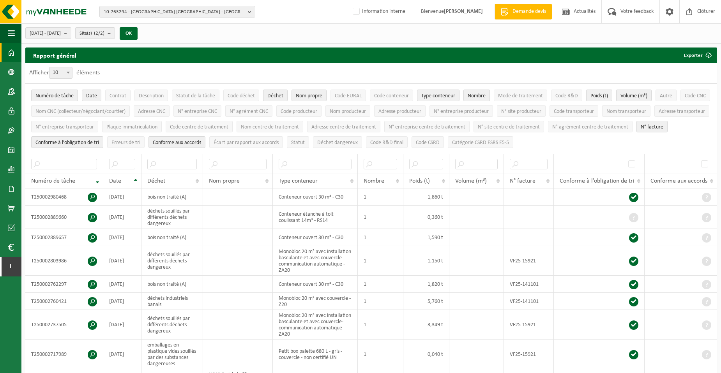
click at [14, 50] on span at bounding box center [11, 52] width 7 height 19
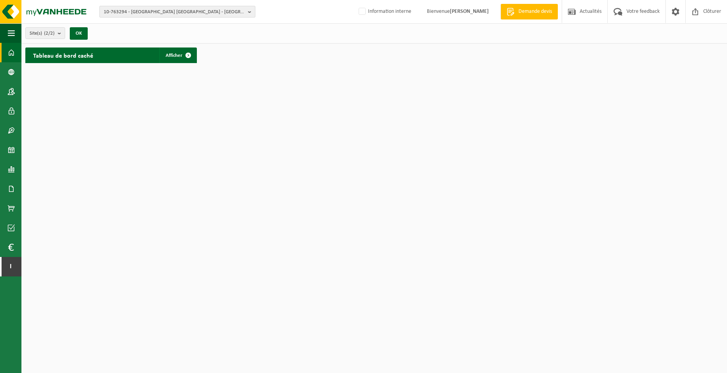
click at [219, 14] on span "10-763294 - [GEOGRAPHIC_DATA] [GEOGRAPHIC_DATA] - [GEOGRAPHIC_DATA]" at bounding box center [174, 12] width 141 height 12
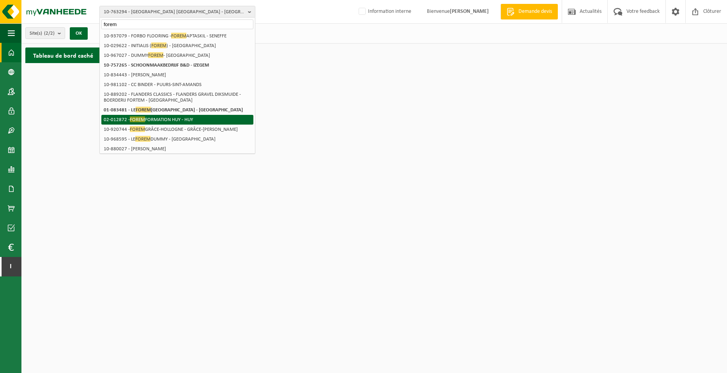
type input "forem"
click at [165, 122] on li "02-012872 - FOREM FORMATION HUY - HUY" at bounding box center [177, 120] width 152 height 10
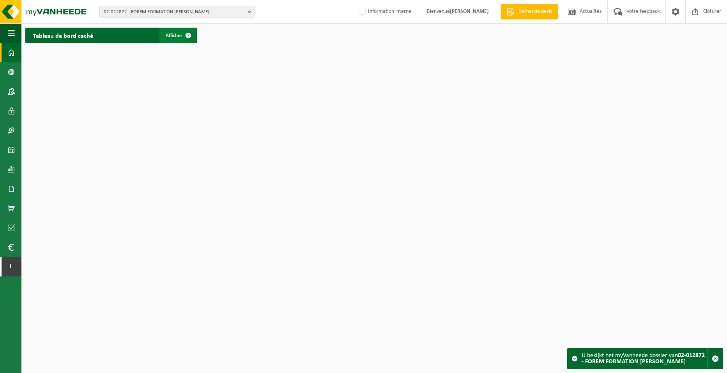
click at [192, 37] on span at bounding box center [188, 36] width 16 height 16
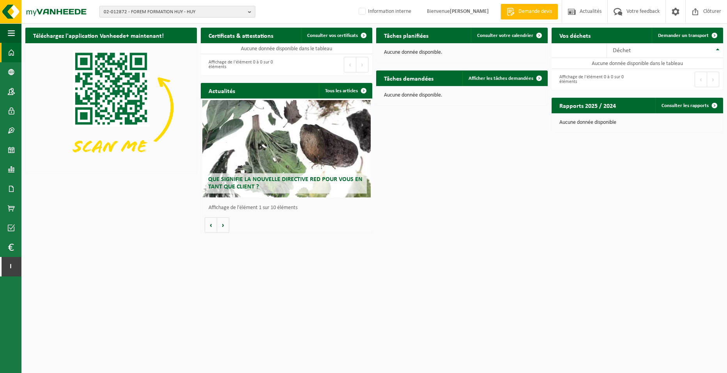
click at [167, 14] on span "02-012872 - FOREM FORMATION HUY - HUY" at bounding box center [174, 12] width 141 height 12
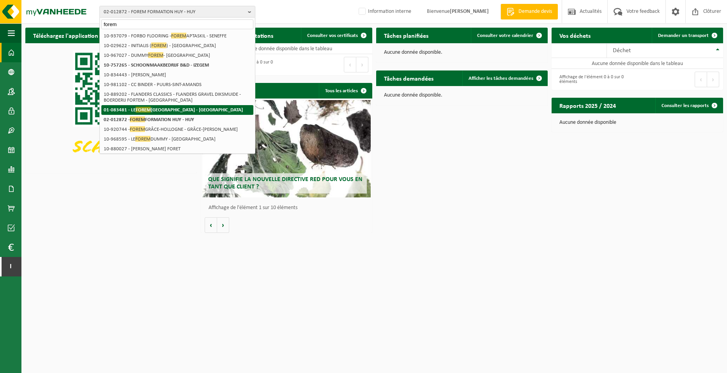
type input "forem"
click at [200, 110] on strong "01-083481 - LE FOREM CHARLEROI - CHARLEROI" at bounding box center [173, 110] width 139 height 6
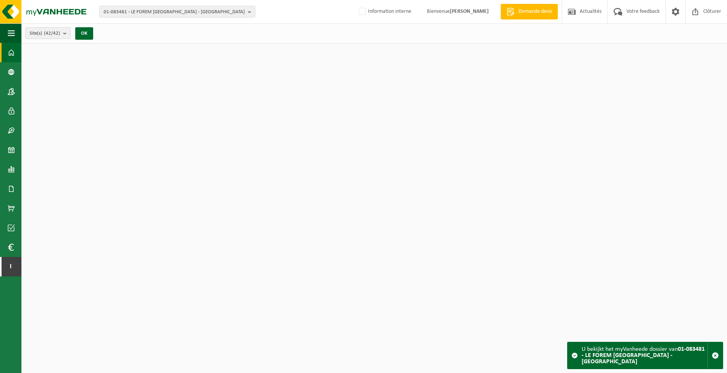
click at [64, 33] on b "submit" at bounding box center [66, 33] width 7 height 11
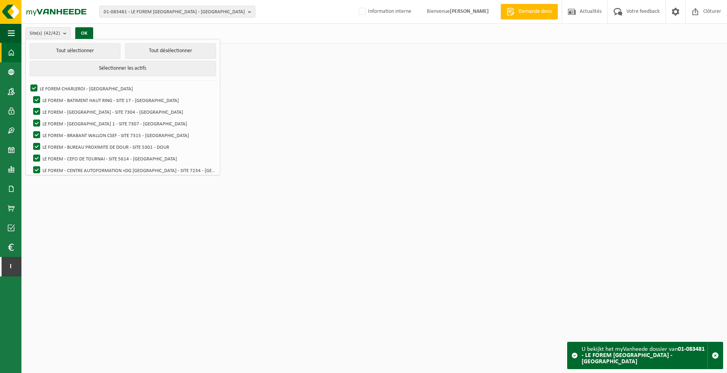
click at [276, 98] on html "01-083481 - LE FOREM CHARLEROI - CHARLEROI 01-083481 - LE FOREM CHARLEROI - CHA…" at bounding box center [363, 186] width 727 height 373
click at [217, 15] on span "01-083481 - LE FOREM CHARLEROI - CHARLEROI" at bounding box center [174, 12] width 141 height 12
type input "hoganas"
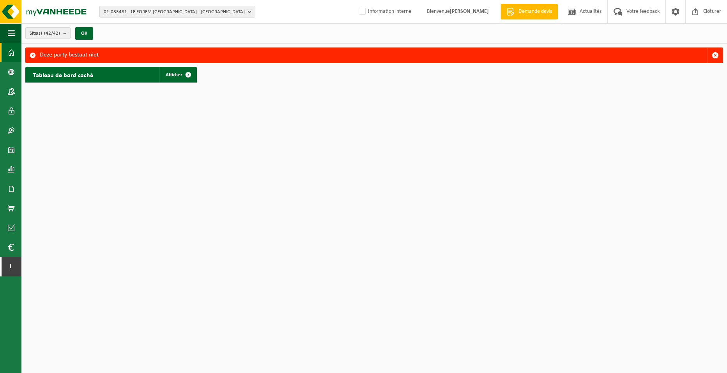
click at [154, 15] on span "01-083481 - LE FOREM [GEOGRAPHIC_DATA] - [GEOGRAPHIC_DATA]" at bounding box center [174, 12] width 141 height 12
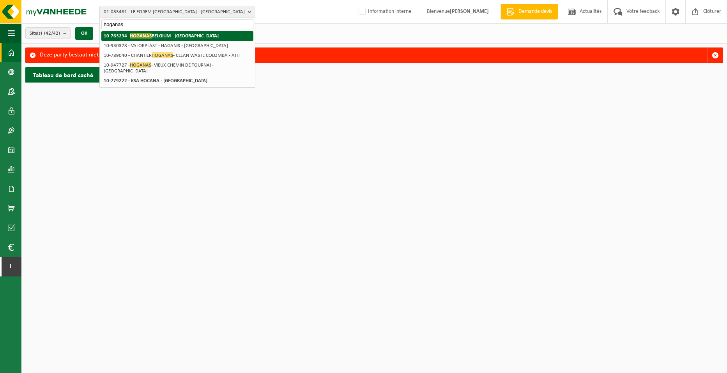
type input "hoganas"
click at [158, 35] on strong "10-763294 - [GEOGRAPHIC_DATA] [GEOGRAPHIC_DATA] - [GEOGRAPHIC_DATA]" at bounding box center [161, 36] width 115 height 6
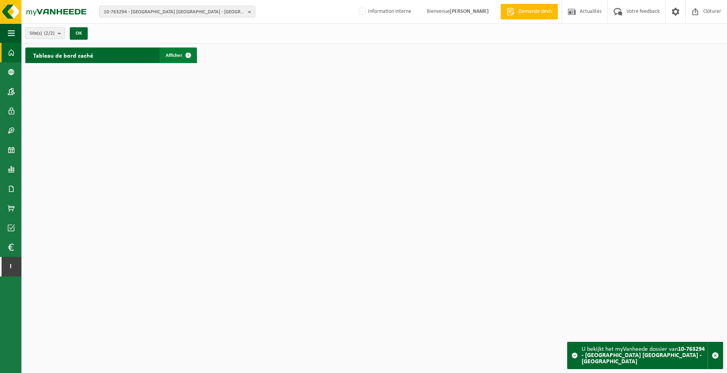
click at [186, 51] on span at bounding box center [188, 56] width 16 height 16
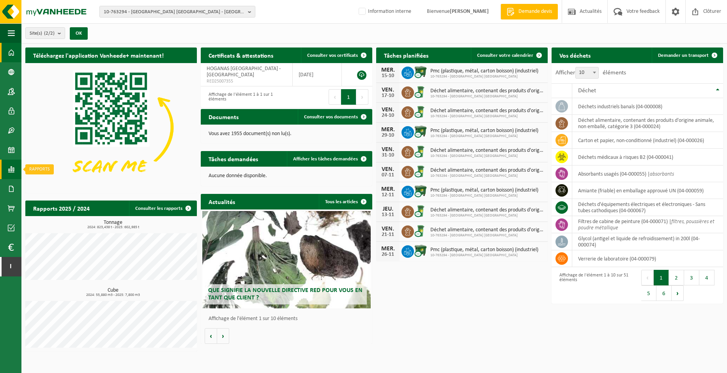
click at [17, 171] on link "Rapports" at bounding box center [10, 169] width 21 height 19
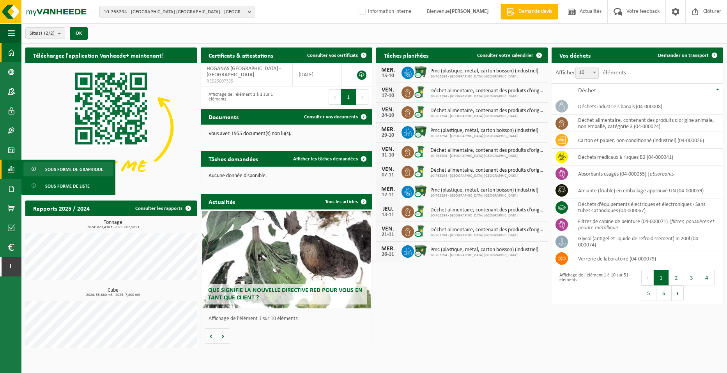
click at [69, 174] on span "Sous forme de graphique" at bounding box center [74, 169] width 58 height 15
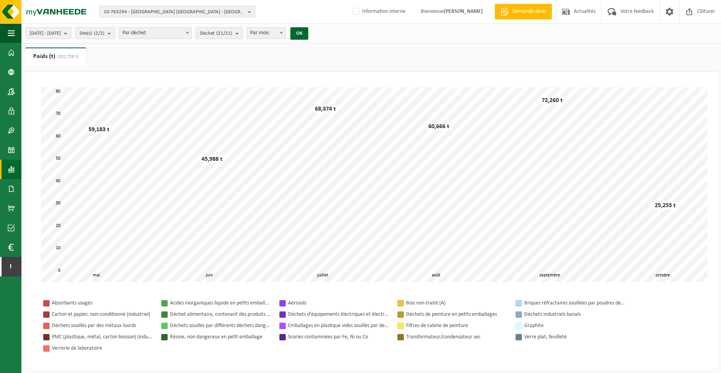
click at [191, 35] on span "Par déchet" at bounding box center [155, 33] width 72 height 11
click at [190, 32] on span "Par déchet" at bounding box center [155, 33] width 72 height 11
click at [228, 30] on span "Déchet (21/21)" at bounding box center [216, 34] width 32 height 12
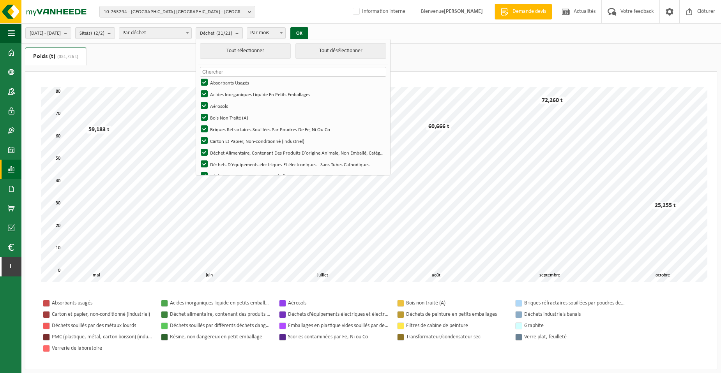
click at [191, 51] on ul "Poids (t) (331,726 t) Volume (m³)" at bounding box center [371, 60] width 692 height 24
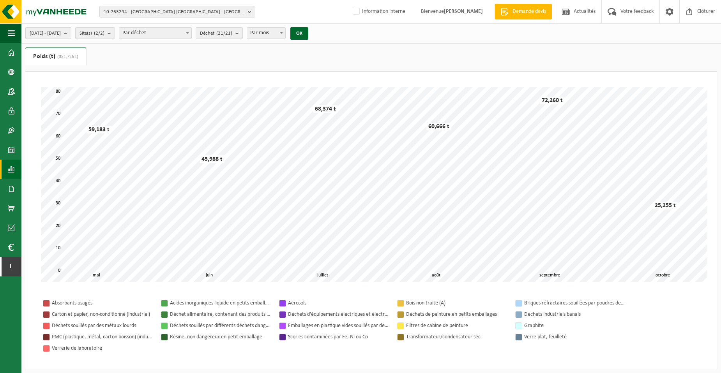
click at [61, 35] on span "[DATE] - [DATE]" at bounding box center [45, 34] width 31 height 12
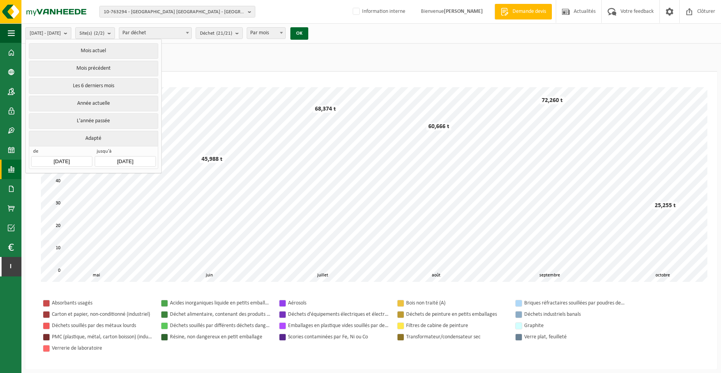
click at [61, 32] on span "2025-05-01 - 2025-10-14" at bounding box center [45, 34] width 31 height 12
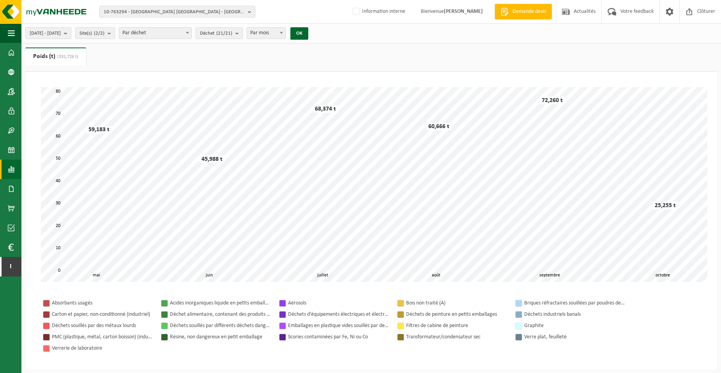
click at [276, 39] on div "2025-05-01 - 2025-10-14 Mois actuel Mois précédent Les 6 derniers mois Année ac…" at bounding box center [168, 33] width 295 height 17
click at [285, 35] on span "Par mois" at bounding box center [266, 33] width 38 height 11
click at [232, 35] on count "(21/21)" at bounding box center [224, 33] width 16 height 5
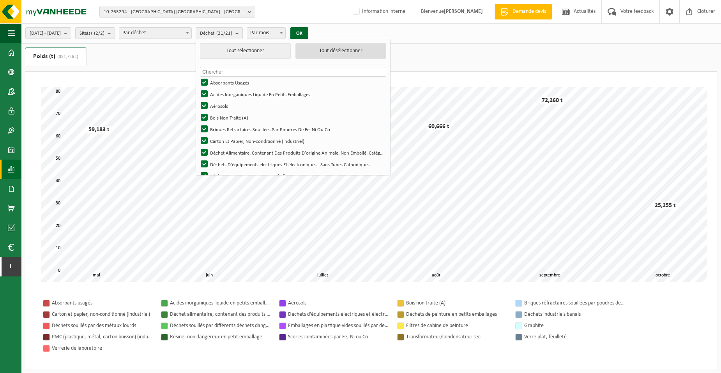
click at [341, 52] on button "Tout désélectionner" at bounding box center [340, 51] width 91 height 16
checkbox input "false"
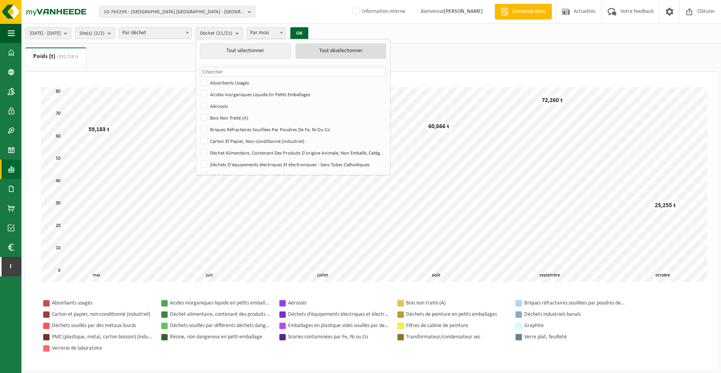
checkbox input "false"
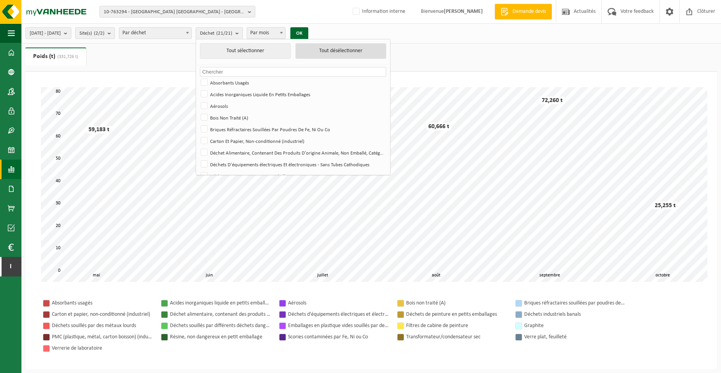
checkbox input "false"
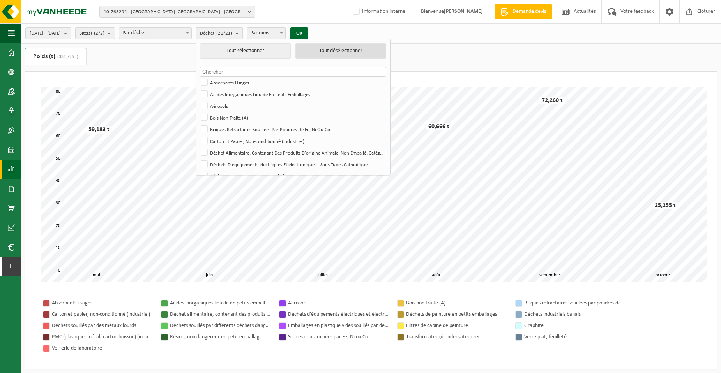
checkbox input "false"
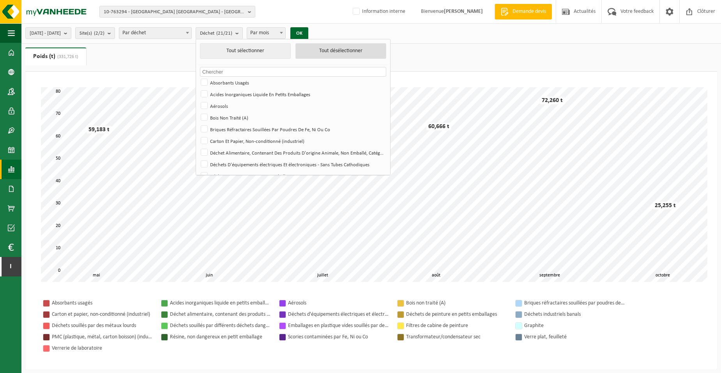
checkbox input "false"
click at [237, 118] on label "Bois Non Traité (A)" at bounding box center [292, 118] width 186 height 12
click at [198, 112] on input "Bois Non Traité (A)" at bounding box center [198, 111] width 0 height 0
checkbox input "true"
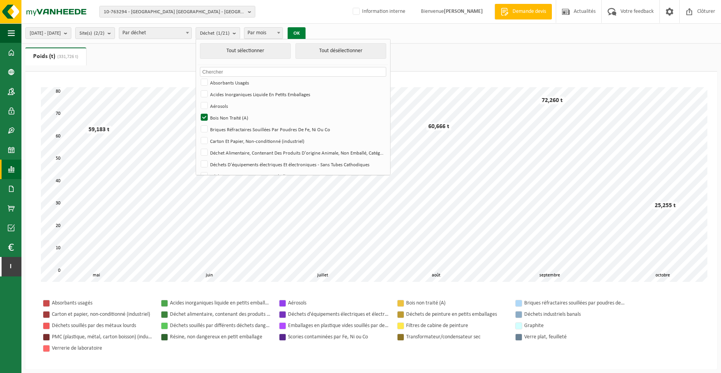
click at [305, 34] on button "OK" at bounding box center [297, 33] width 18 height 12
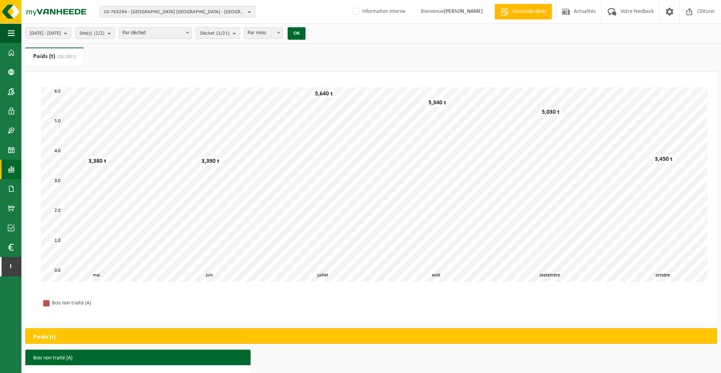
click at [282, 28] on span "Par mois" at bounding box center [263, 33] width 38 height 11
select select "3"
click at [328, 25] on div "2025-05-01 - 2025-10-14 Mois actuel Mois précédent Les 6 derniers mois Année ac…" at bounding box center [370, 33] width 699 height 20
click at [305, 32] on button "OK" at bounding box center [297, 33] width 18 height 12
click at [282, 36] on span at bounding box center [279, 33] width 8 height 10
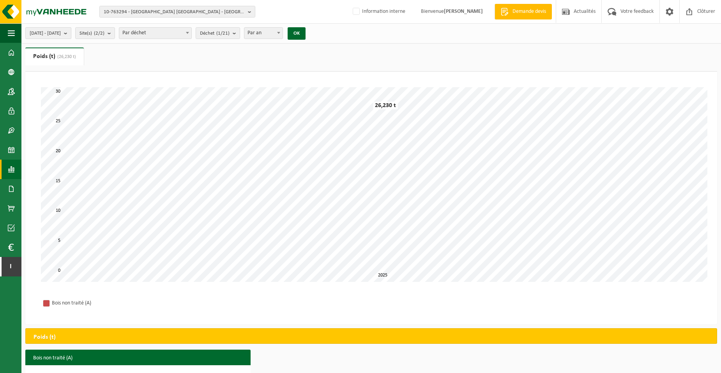
click at [58, 37] on span "2025-05-01 - 2025-10-14" at bounding box center [45, 34] width 31 height 12
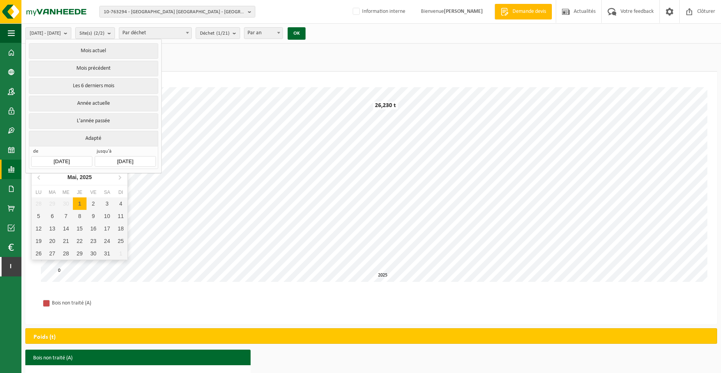
click at [60, 160] on input "2025-05-01" at bounding box center [61, 161] width 61 height 11
click at [72, 177] on div "Mai, 2025" at bounding box center [79, 177] width 31 height 12
click at [76, 177] on div "2025" at bounding box center [80, 177] width 18 height 12
click at [64, 215] on div "2024" at bounding box center [68, 218] width 24 height 22
click at [42, 194] on div "Jan" at bounding box center [48, 193] width 32 height 16
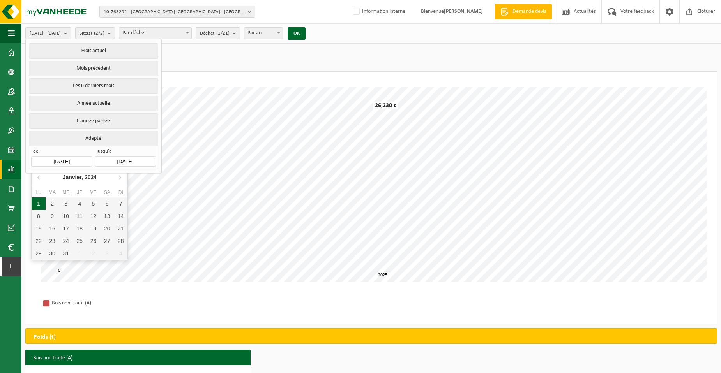
click at [34, 204] on div "1" at bounding box center [39, 204] width 14 height 12
type input "2024-01-01"
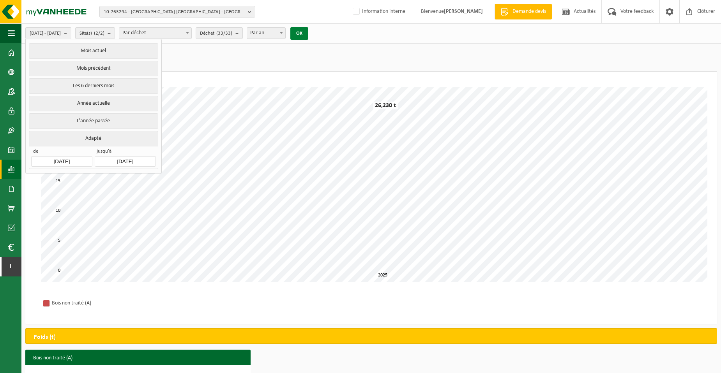
click at [308, 31] on button "OK" at bounding box center [299, 33] width 18 height 12
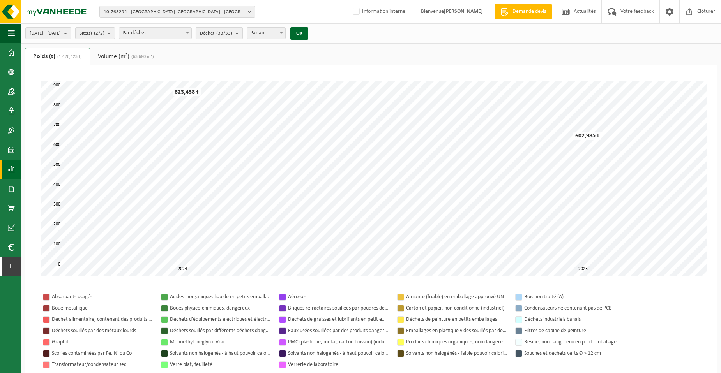
click at [242, 34] on b "submit" at bounding box center [238, 33] width 7 height 11
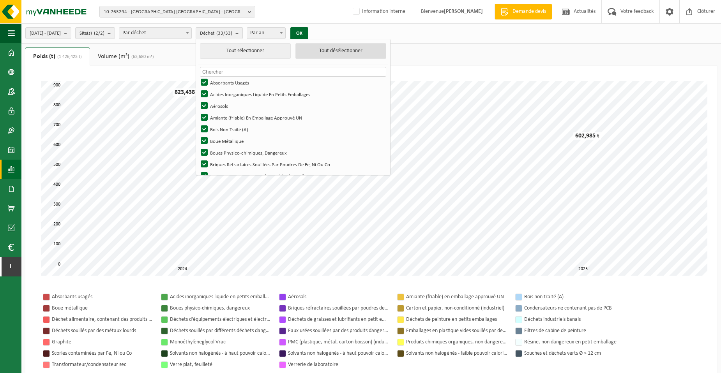
click at [346, 48] on button "Tout désélectionner" at bounding box center [340, 51] width 91 height 16
checkbox input "false"
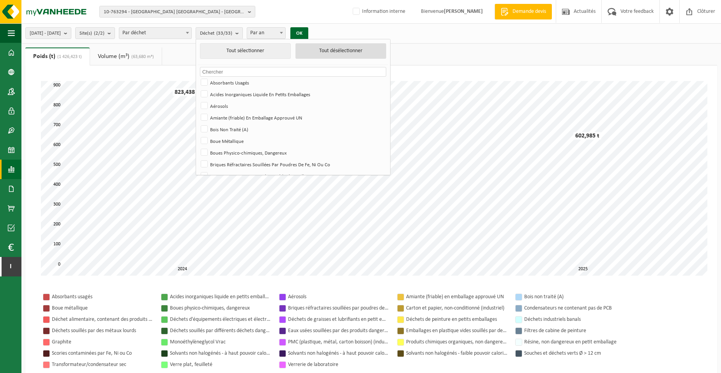
checkbox input "false"
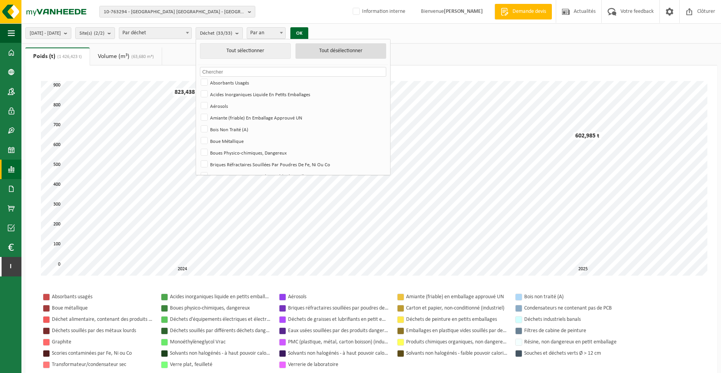
checkbox input "false"
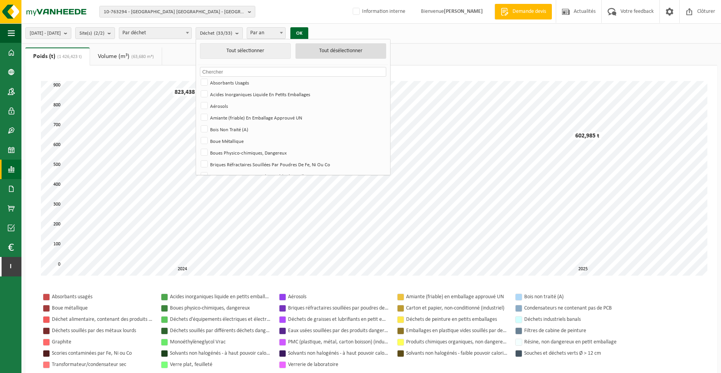
checkbox input "false"
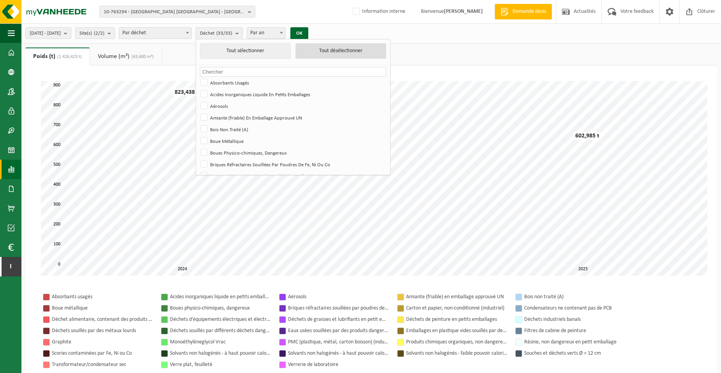
checkbox input "false"
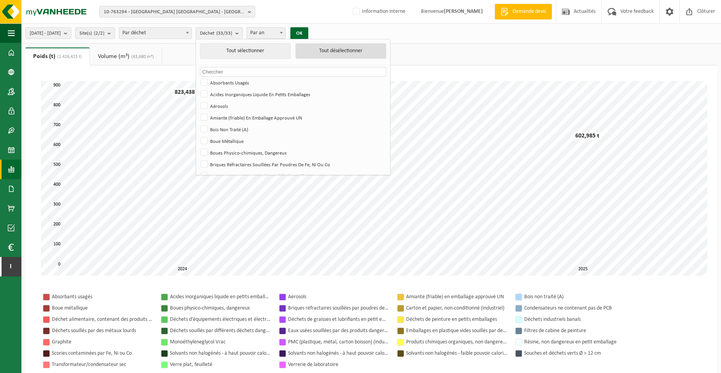
checkbox input "false"
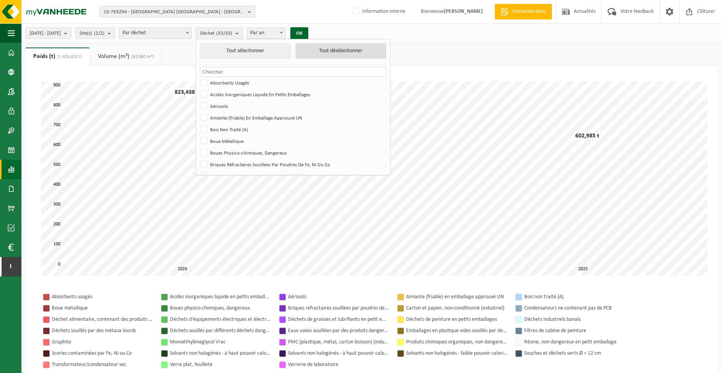
checkbox input "false"
click at [266, 127] on label "Bois Non Traité (A)" at bounding box center [292, 130] width 186 height 12
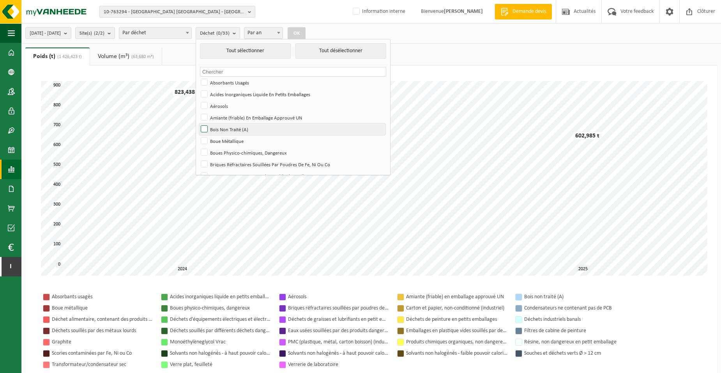
click at [198, 124] on input "Bois Non Traité (A)" at bounding box center [198, 123] width 0 height 0
checkbox input "true"
click at [305, 31] on button "OK" at bounding box center [297, 33] width 18 height 12
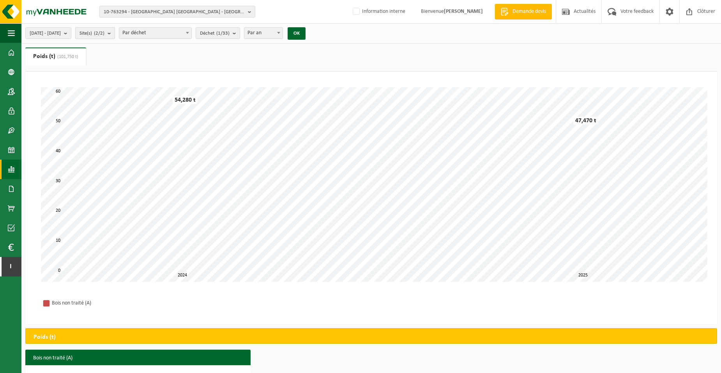
click at [104, 35] on count "(2/2)" at bounding box center [99, 33] width 11 height 5
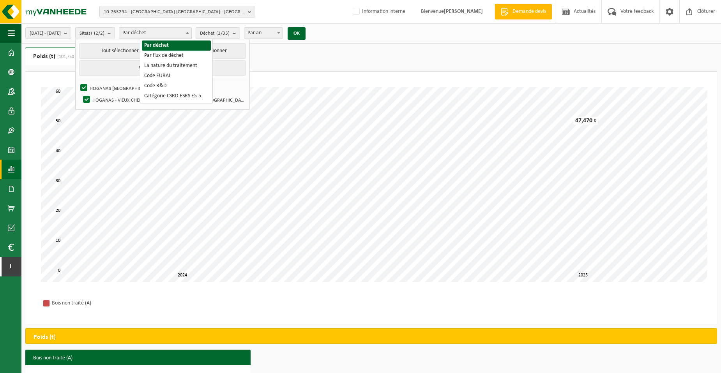
click at [189, 33] on span "Par déchet" at bounding box center [155, 33] width 72 height 11
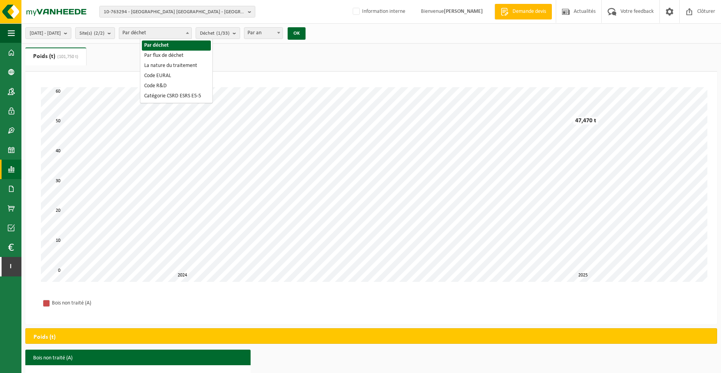
click at [189, 29] on span "Par déchet" at bounding box center [155, 33] width 72 height 11
click at [112, 27] on div "2024-01-01 - 2025-10-14 Mois actuel Mois précédent Les 6 derniers mois Année ac…" at bounding box center [167, 33] width 293 height 17
click at [104, 34] on span "Site(s) (2/2)" at bounding box center [91, 34] width 25 height 12
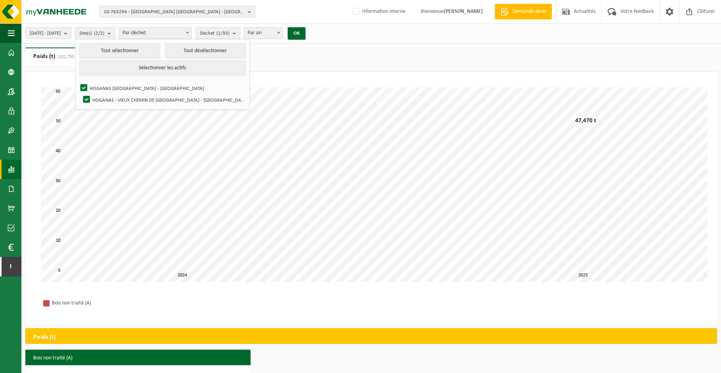
click at [309, 55] on ul "Poids (t) (101,750 t) Volume (m³) (63,680 m³)" at bounding box center [371, 60] width 692 height 24
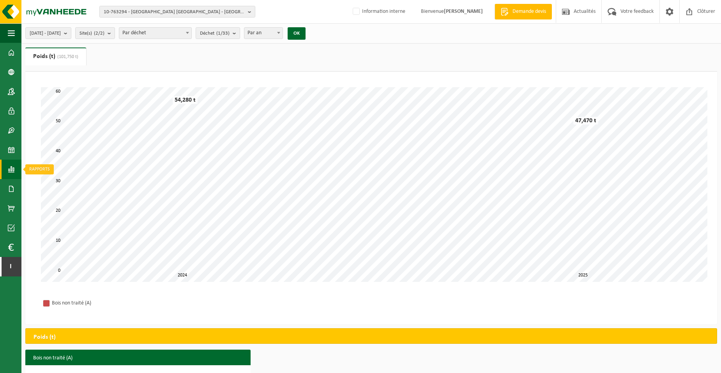
click at [11, 168] on span at bounding box center [11, 169] width 7 height 19
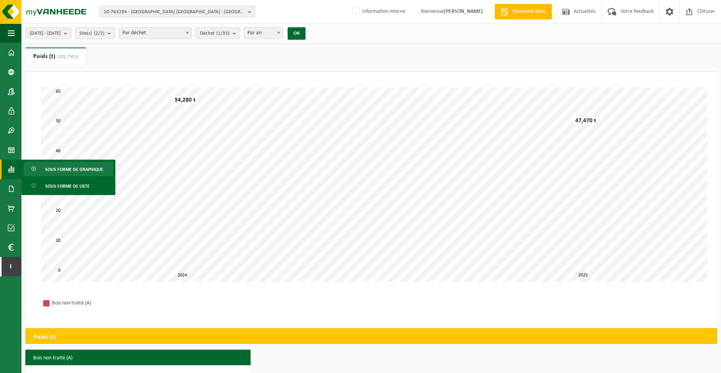
click at [109, 59] on ul "Poids (t) (101,750 t) Volume (m³) (63,680 m³)" at bounding box center [371, 60] width 692 height 24
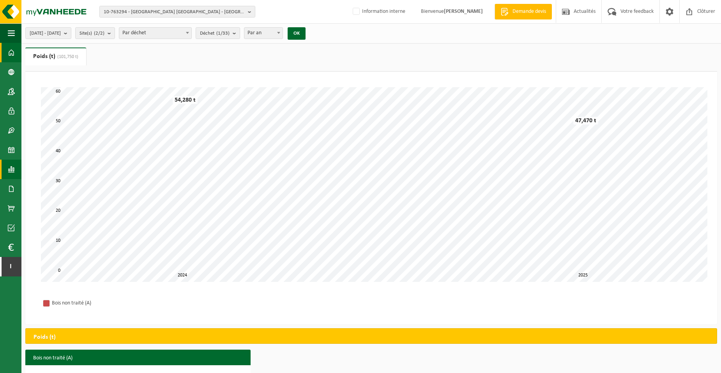
click at [8, 49] on span at bounding box center [11, 52] width 7 height 19
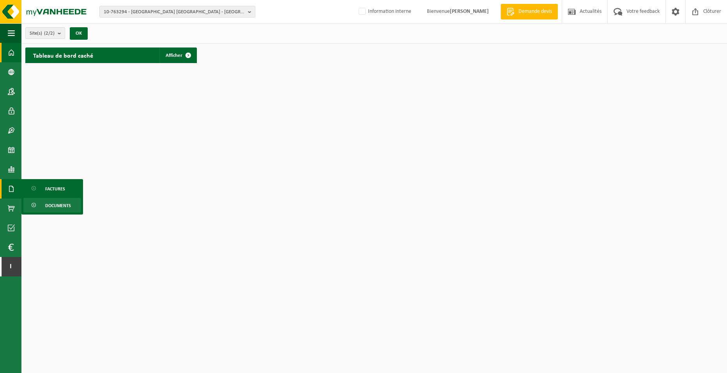
click at [56, 205] on span "Documents" at bounding box center [58, 205] width 26 height 15
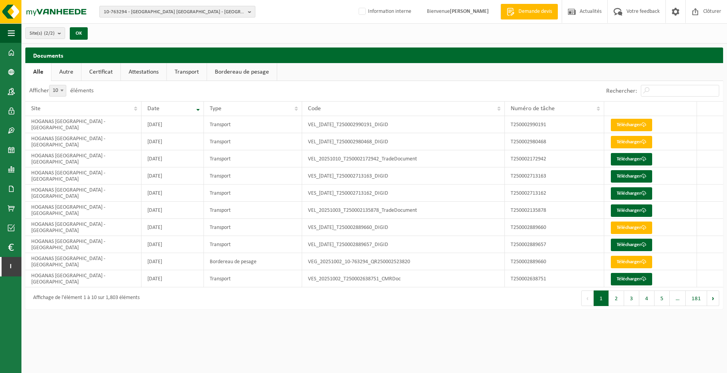
click at [163, 8] on span "10-763294 - HOGANAS BELGIUM - ATH" at bounding box center [174, 12] width 141 height 12
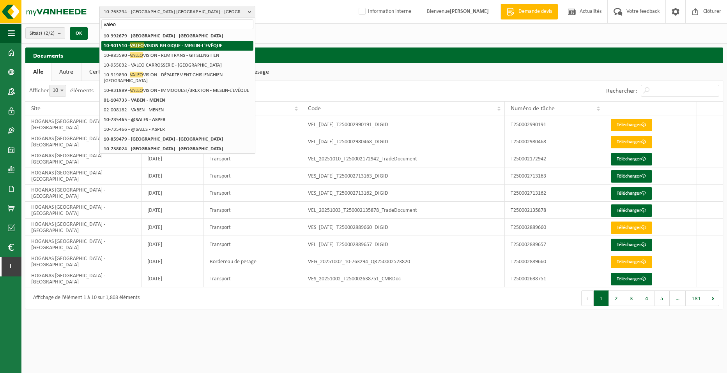
type input "valeo"
click at [209, 49] on li "10-901510 - VALEO VISION BELGIQUE - MESLIN-L'EVÊQUE" at bounding box center [177, 46] width 152 height 10
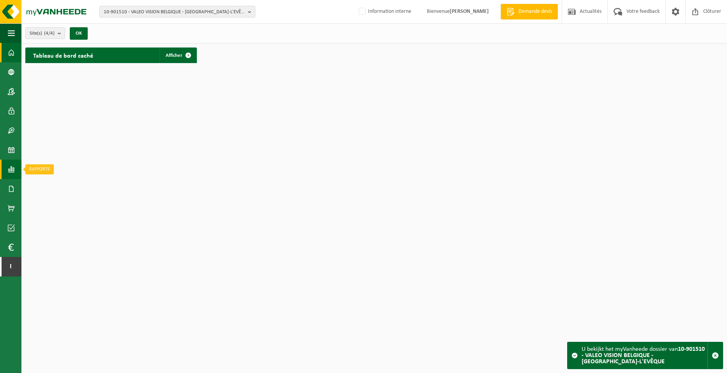
click at [11, 169] on span at bounding box center [11, 169] width 7 height 19
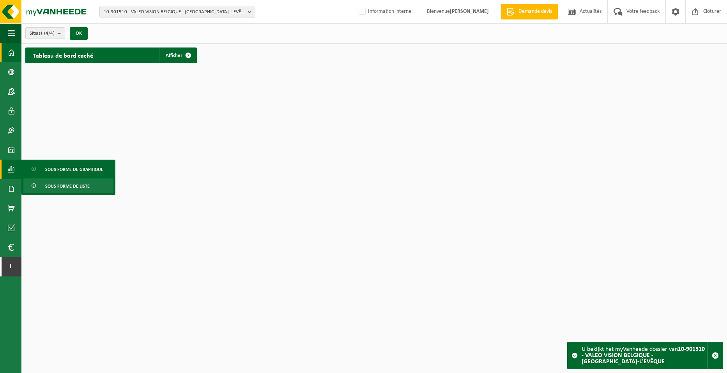
click at [64, 185] on span "Sous forme de liste" at bounding box center [67, 186] width 44 height 15
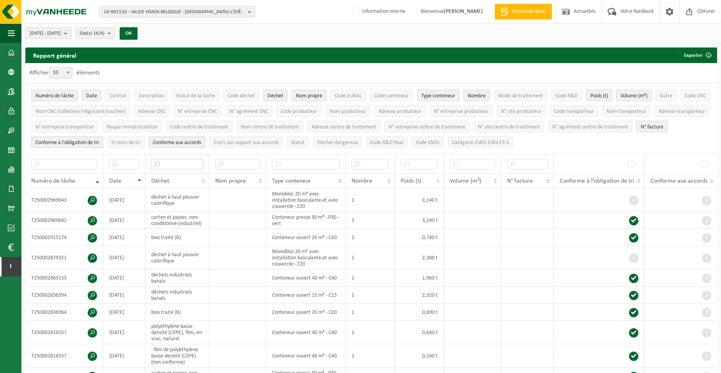
click at [174, 163] on input "text" at bounding box center [177, 164] width 52 height 11
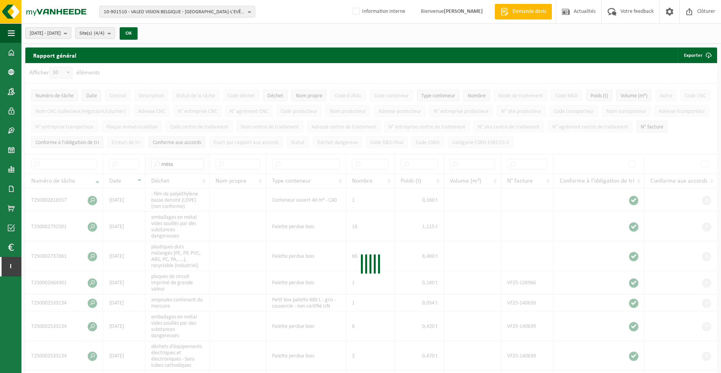
type input "métal"
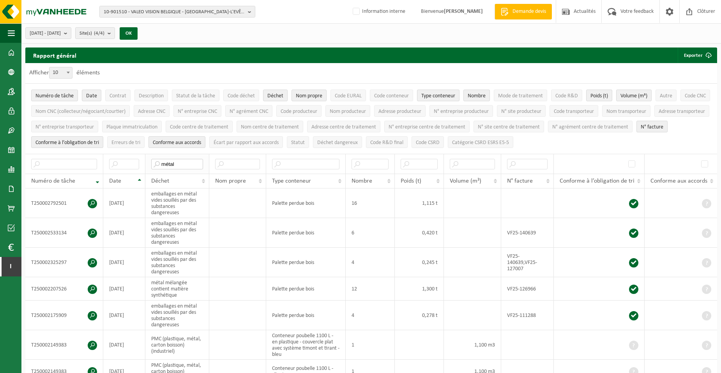
click at [169, 160] on input "métal" at bounding box center [177, 164] width 52 height 11
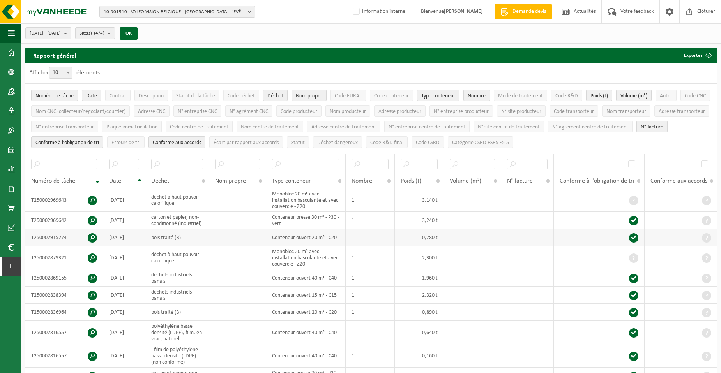
click at [90, 240] on span at bounding box center [92, 237] width 9 height 9
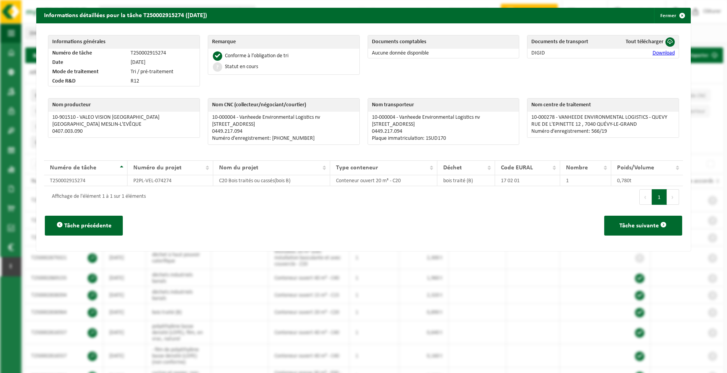
click at [664, 51] on link "Download" at bounding box center [663, 53] width 22 height 6
click at [676, 16] on span "button" at bounding box center [682, 16] width 16 height 16
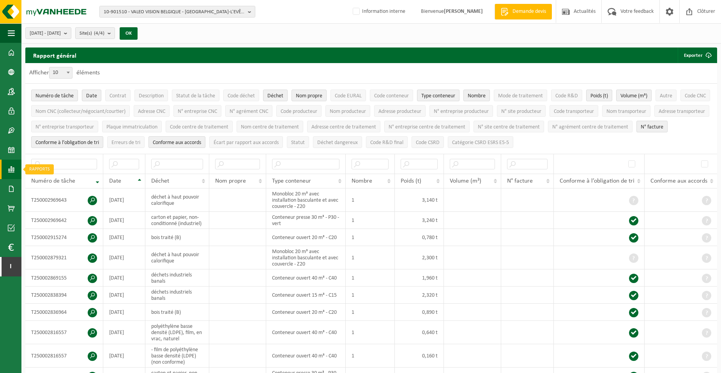
click at [5, 171] on link "Rapports" at bounding box center [10, 169] width 21 height 19
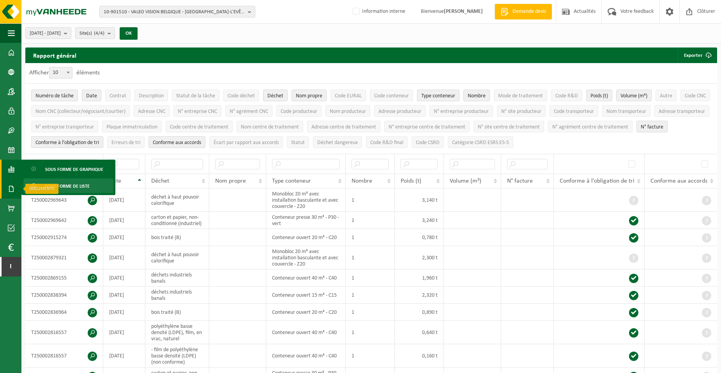
click at [12, 189] on span at bounding box center [11, 188] width 7 height 19
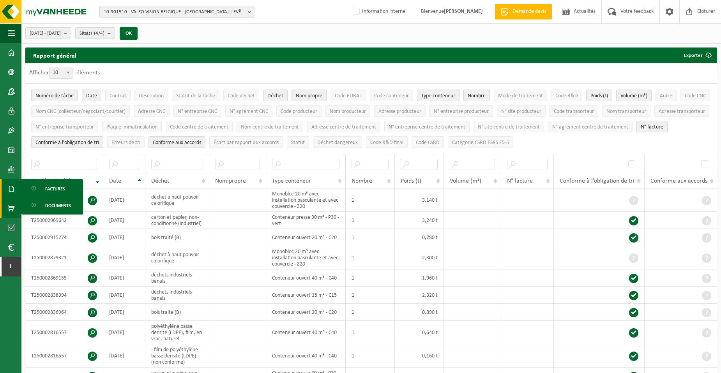
click at [12, 207] on span at bounding box center [11, 208] width 7 height 19
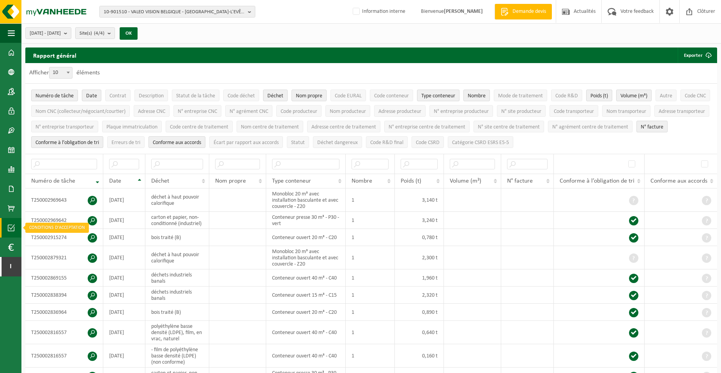
click at [11, 226] on span at bounding box center [11, 227] width 7 height 19
click at [11, 244] on span at bounding box center [11, 247] width 6 height 19
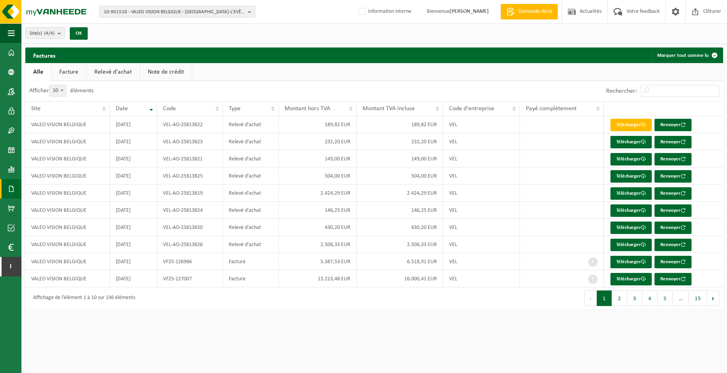
click at [114, 69] on link "Relevé d'achat" at bounding box center [112, 72] width 53 height 18
click at [619, 123] on link "Télécharger" at bounding box center [630, 125] width 41 height 12
click at [633, 191] on link "Télécharger" at bounding box center [630, 193] width 41 height 12
click at [39, 14] on img at bounding box center [47, 11] width 94 height 23
click at [12, 50] on span at bounding box center [11, 52] width 7 height 19
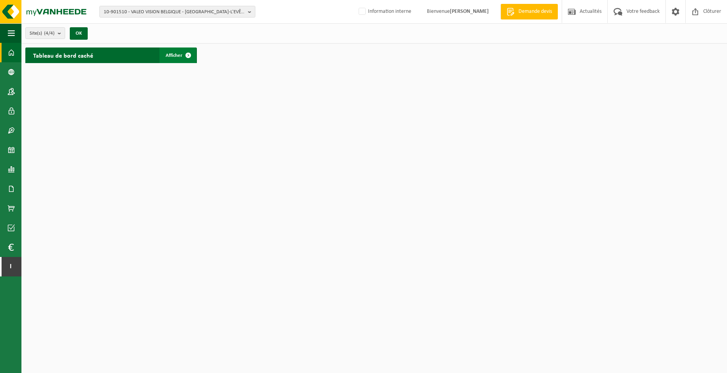
click at [188, 60] on span at bounding box center [188, 56] width 16 height 16
